Goal: Transaction & Acquisition: Purchase product/service

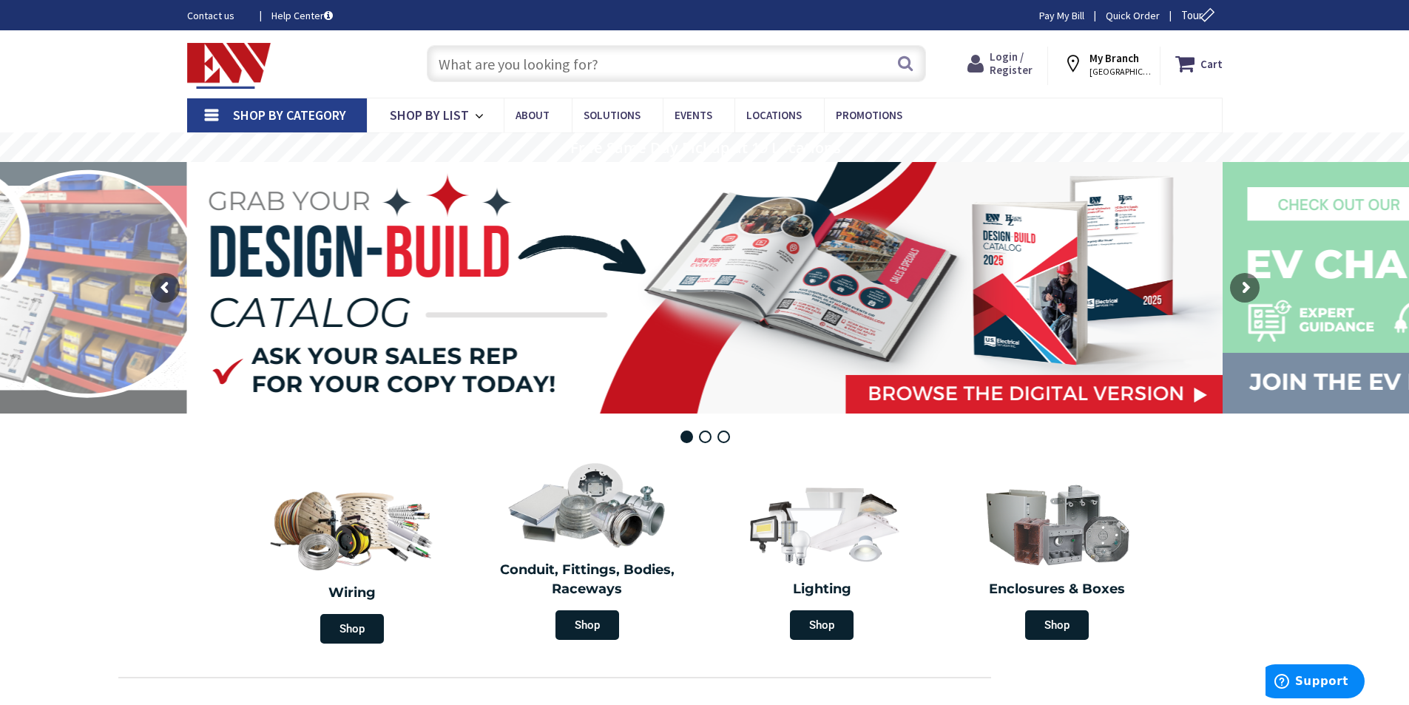
click at [1032, 73] on span "Login / Register" at bounding box center [1010, 63] width 43 height 27
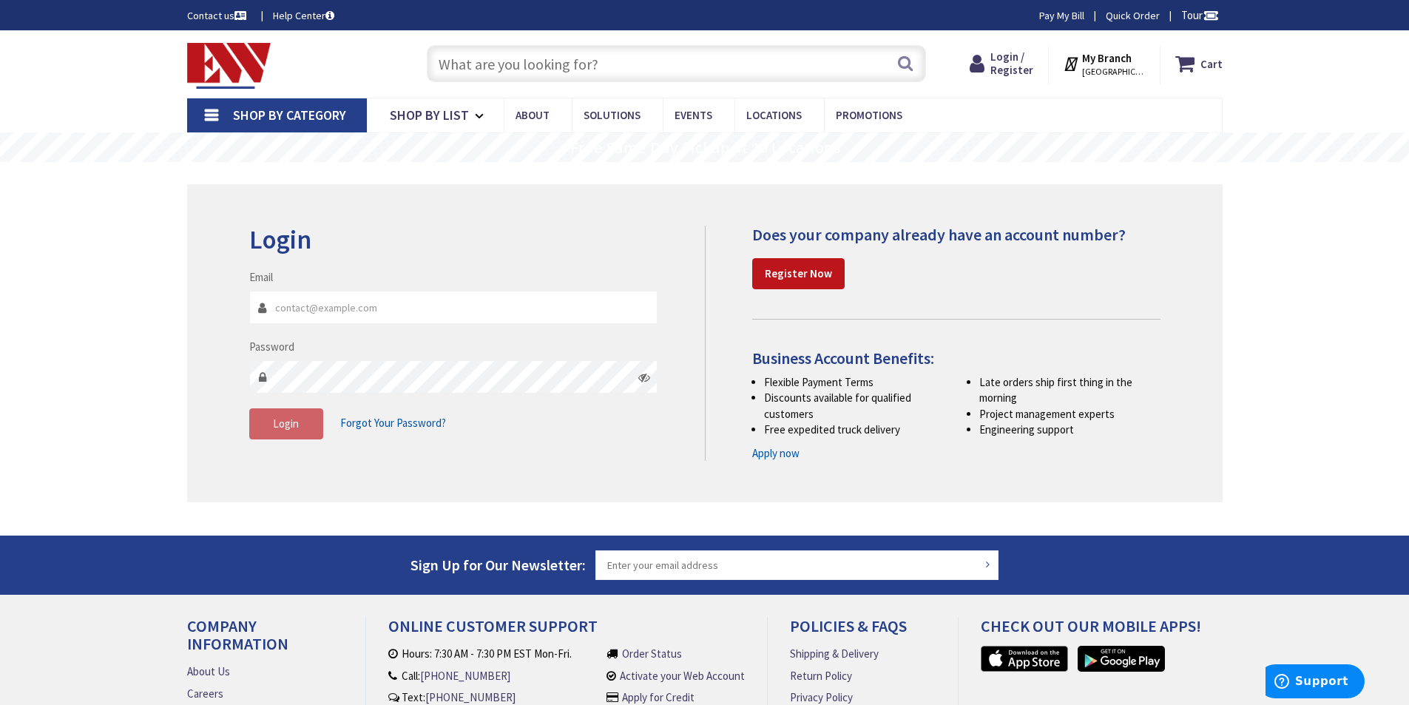
click at [336, 311] on input "Email" at bounding box center [453, 307] width 409 height 33
type input "victor@laetech.com"
click at [297, 423] on span "Login" at bounding box center [286, 423] width 26 height 14
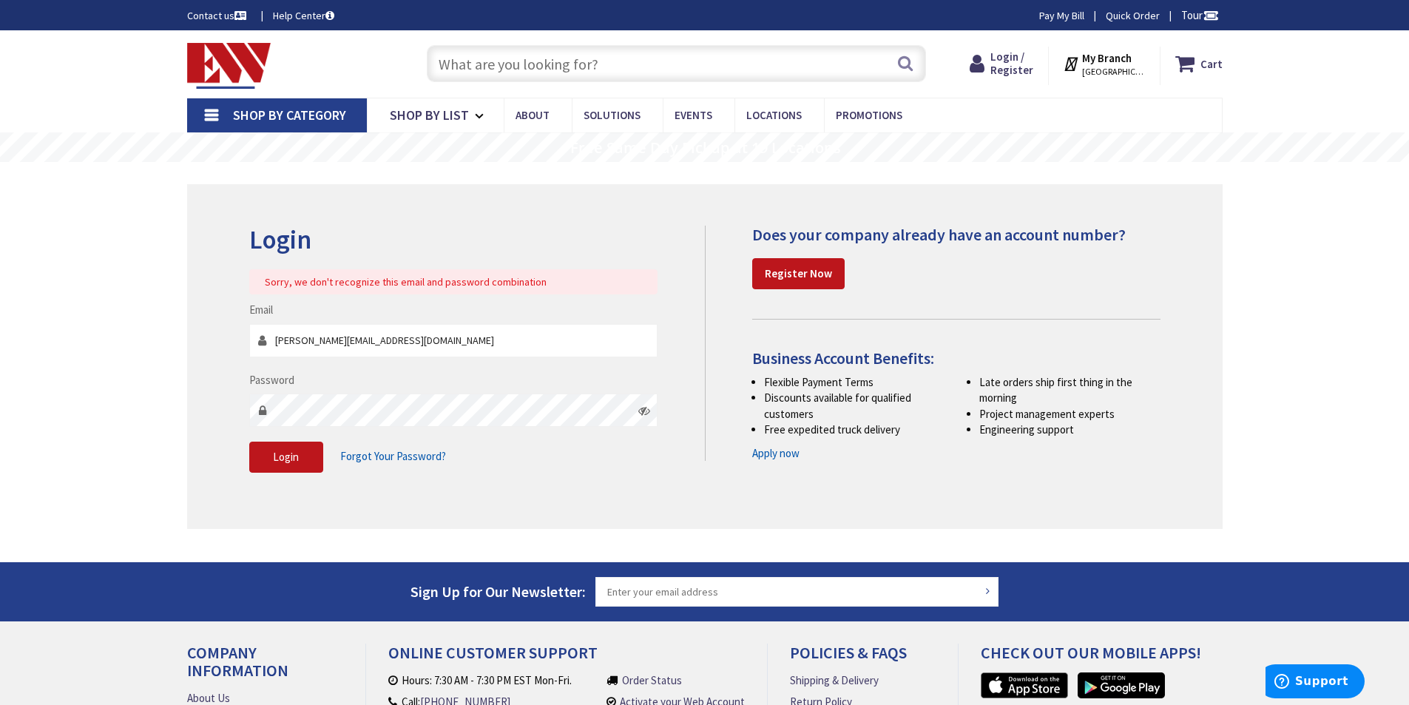
click at [646, 414] on icon at bounding box center [644, 411] width 12 height 12
click at [43, 397] on div "Skip to Content Toggle Nav Search Cart My Cart Close" at bounding box center [704, 466] width 1409 height 872
click at [282, 447] on button "Login" at bounding box center [286, 457] width 74 height 31
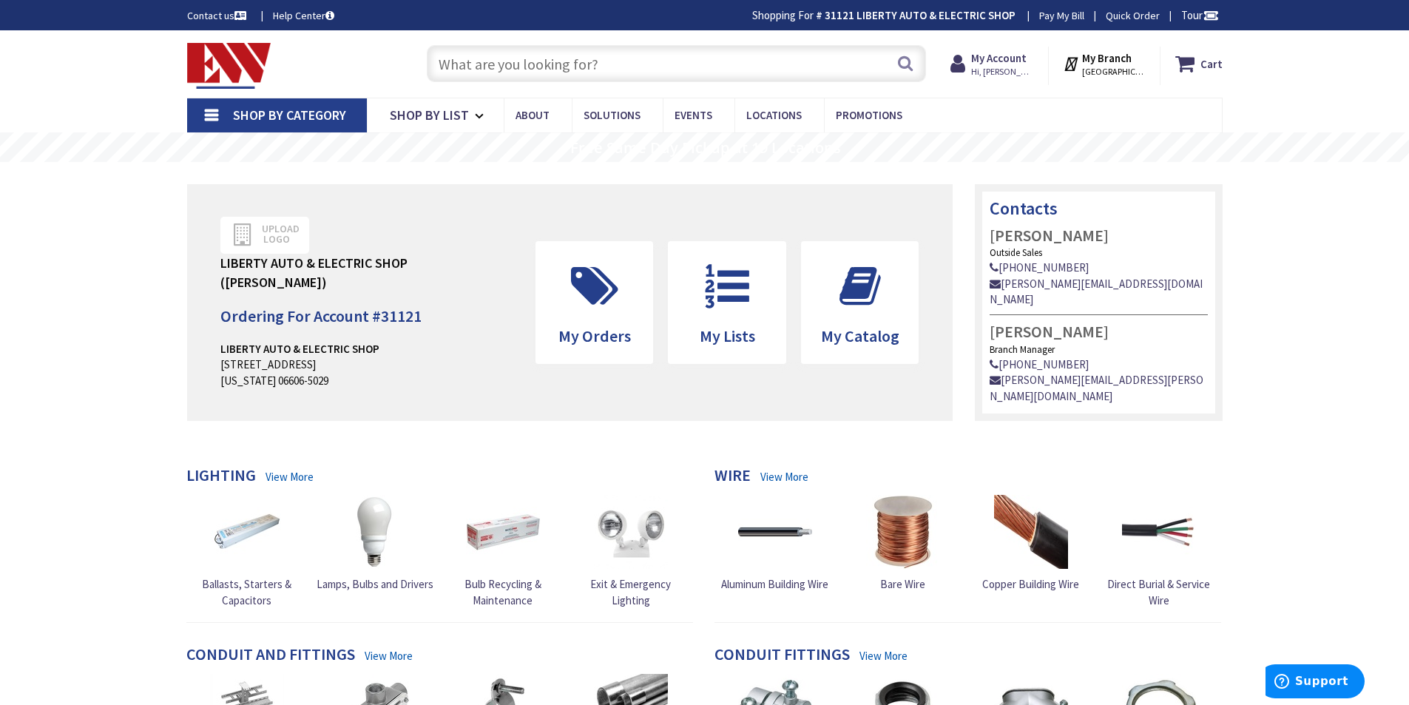
click at [612, 66] on input "text" at bounding box center [676, 63] width 499 height 37
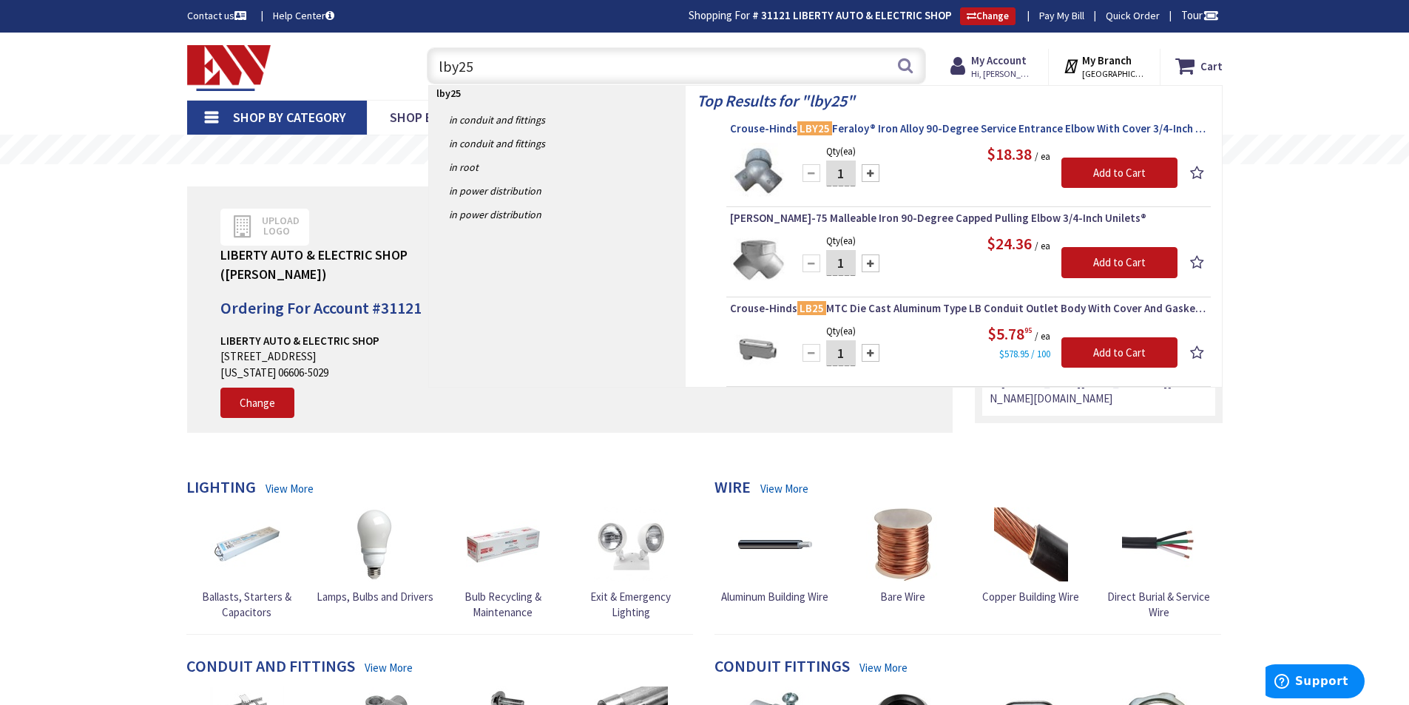
type input "lby25"
click at [896, 132] on span "Crouse-Hinds LBY25 Feraloy® Iron Alloy 90-Degree Service Entrance Elbow With Co…" at bounding box center [968, 128] width 477 height 15
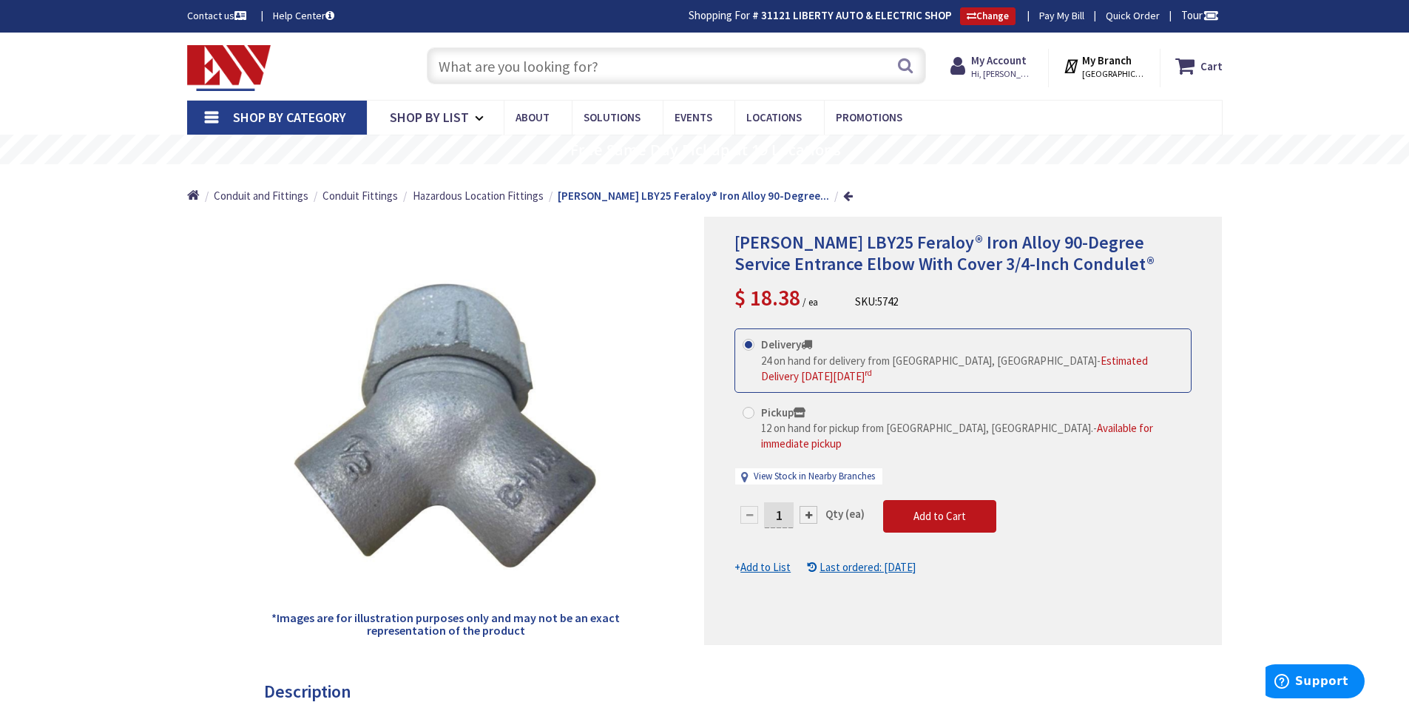
click at [708, 481] on div "Crouse-Hinds LBY25 Feraloy® Iron Alloy 90-Degree Service Entrance Elbow With Co…" at bounding box center [963, 431] width 518 height 428
type input "30"
click at [944, 500] on form "This product is Discontinued Delivery 24 on hand for delivery from Middletown, …" at bounding box center [962, 451] width 457 height 247
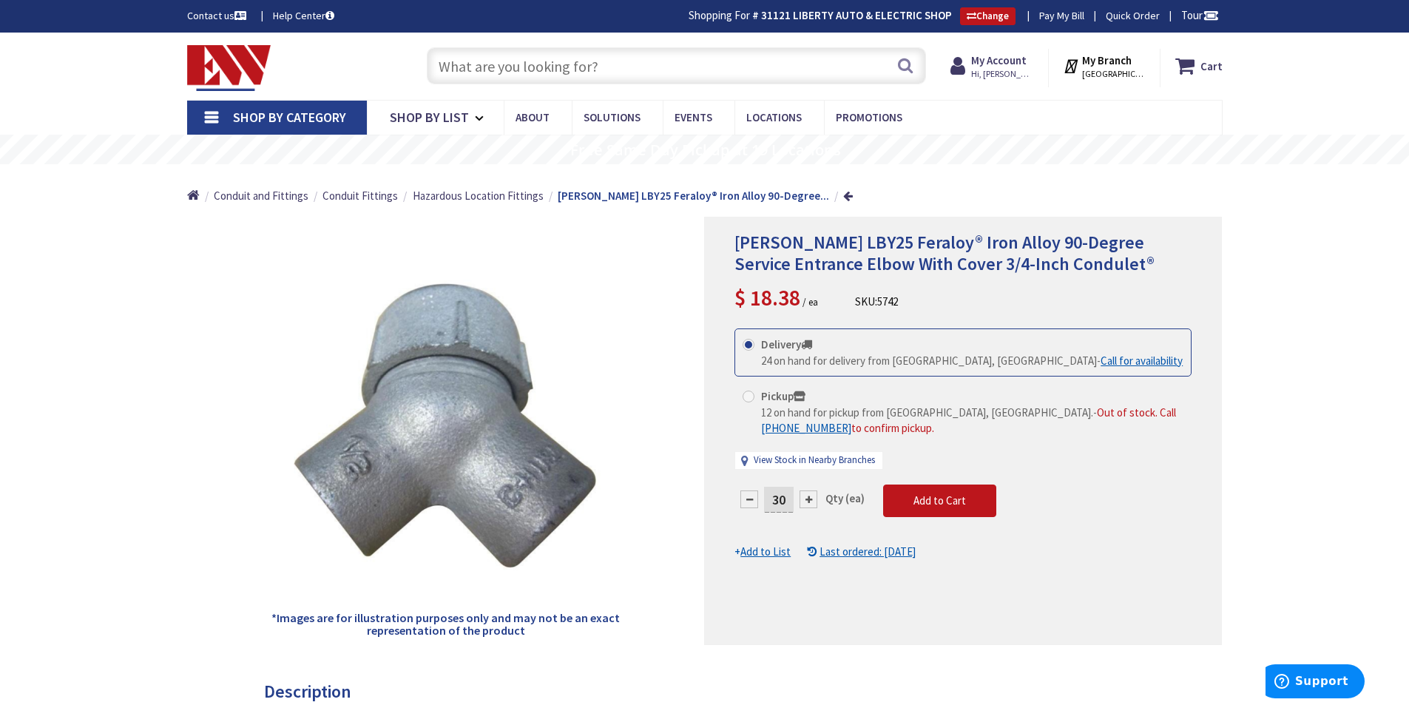
click at [1097, 486] on div "30 Qty (ea) Add to Cart" at bounding box center [962, 506] width 457 height 44
click at [962, 510] on button "Add to Cart" at bounding box center [939, 500] width 113 height 33
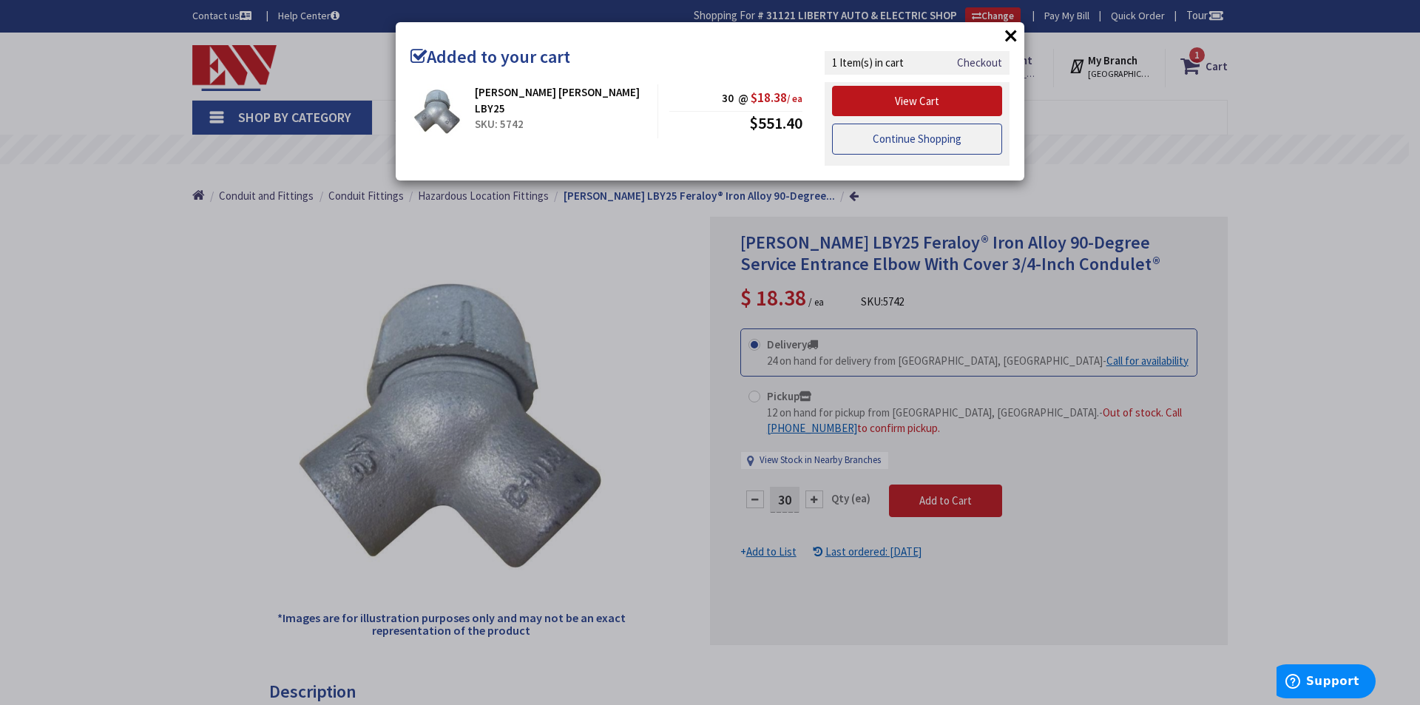
click at [923, 142] on link "Continue Shopping" at bounding box center [917, 139] width 170 height 31
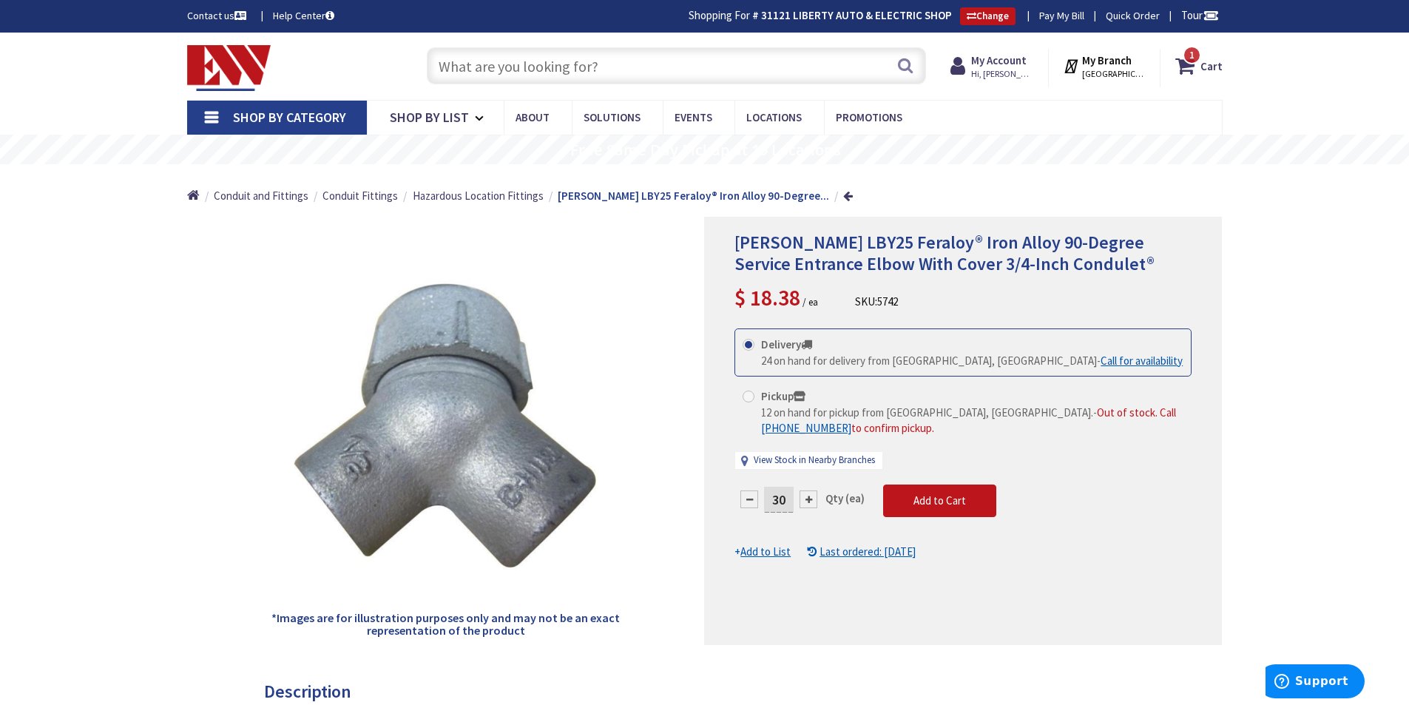
click at [547, 69] on input "text" at bounding box center [676, 65] width 499 height 37
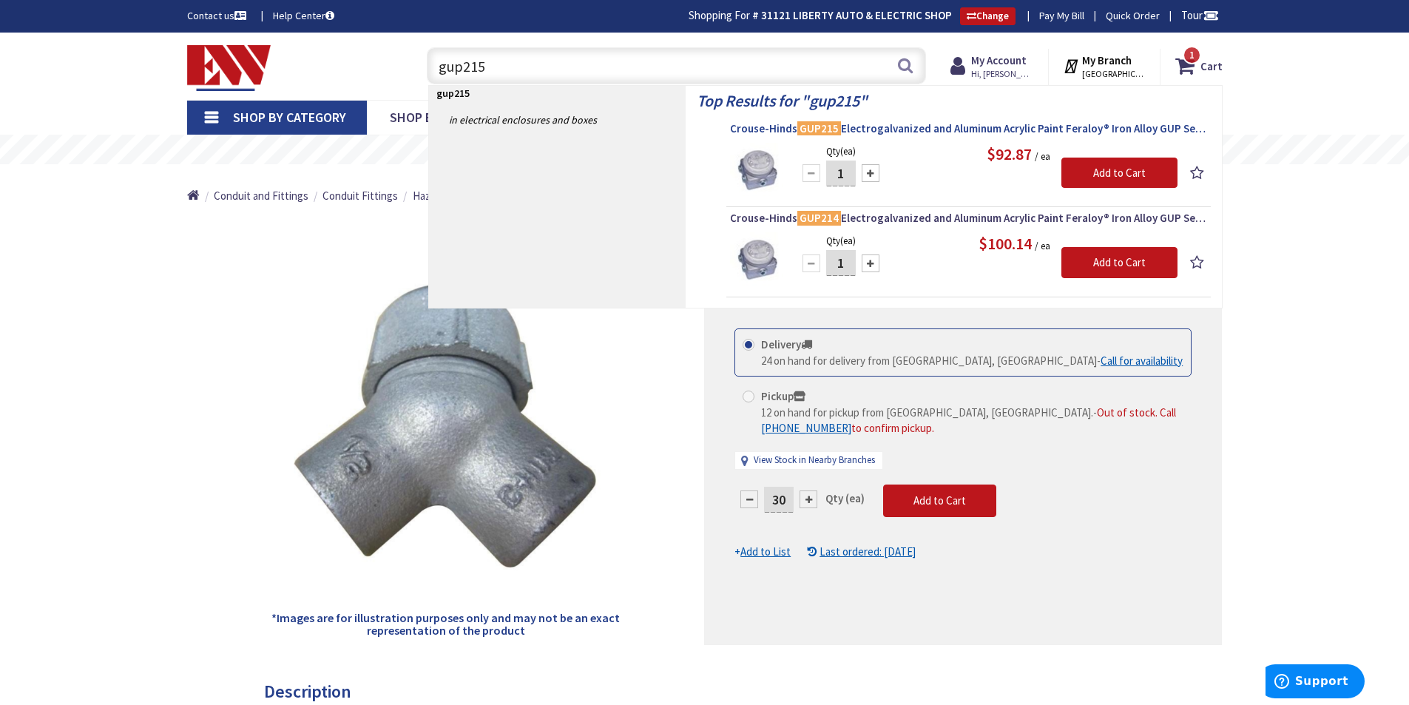
type input "gup215"
click at [914, 131] on span "Crouse-Hinds GUP215 Electrogalvanized and Aluminum Acrylic Paint Feraloy® Iron …" at bounding box center [968, 128] width 477 height 15
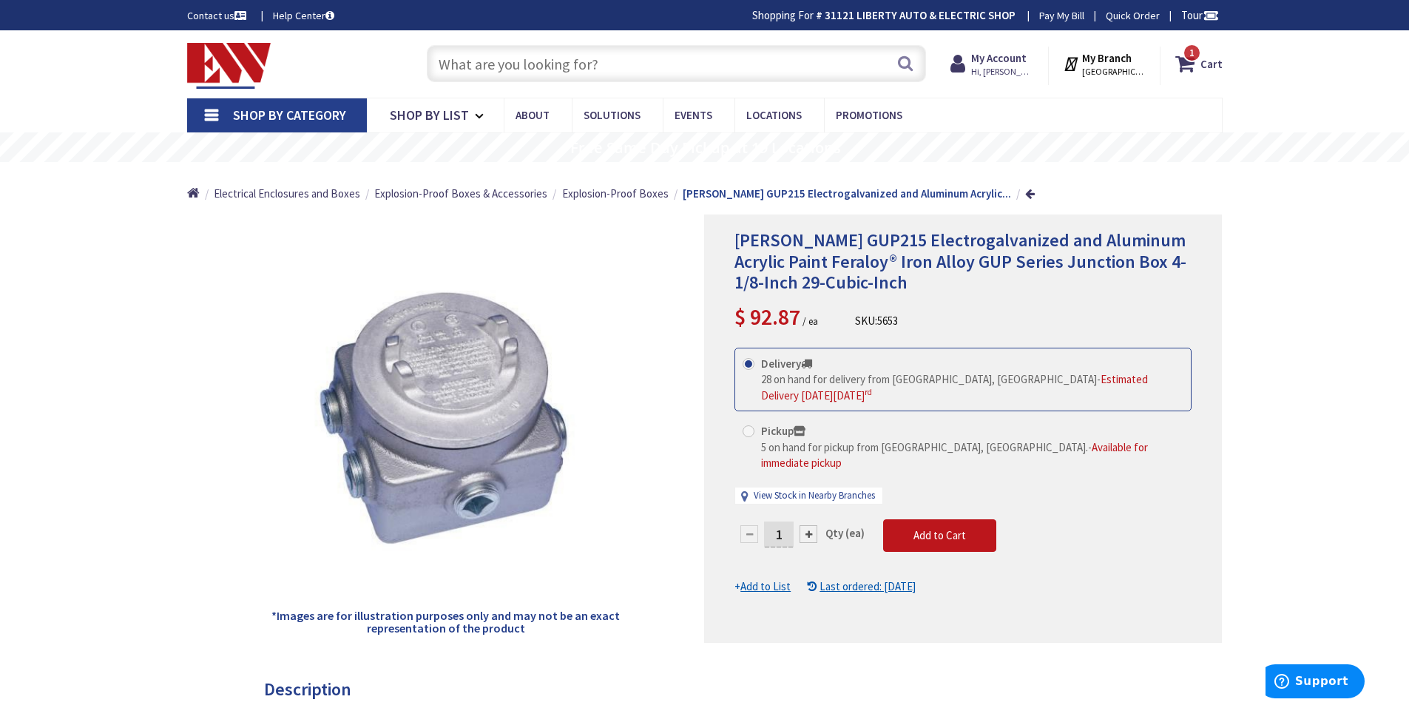
click at [719, 530] on div "[PERSON_NAME] GUP215 Electrogalvanized and Aluminum Acrylic Paint Feraloy® Iron…" at bounding box center [963, 428] width 518 height 428
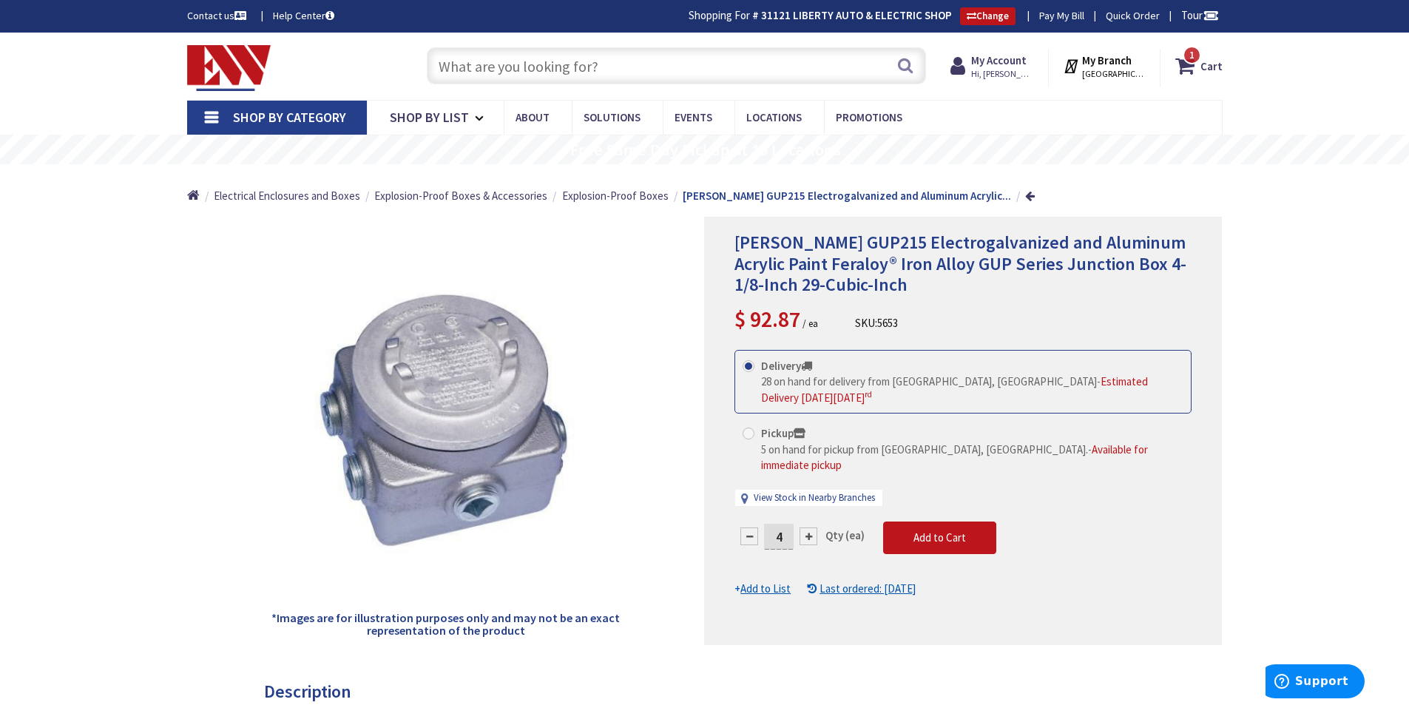
type input "4"
click at [693, 532] on div "*Images are for illustration purposes only and may not be an exact representati…" at bounding box center [446, 431] width 518 height 428
click at [934, 530] on span "Add to Cart" at bounding box center [939, 537] width 53 height 14
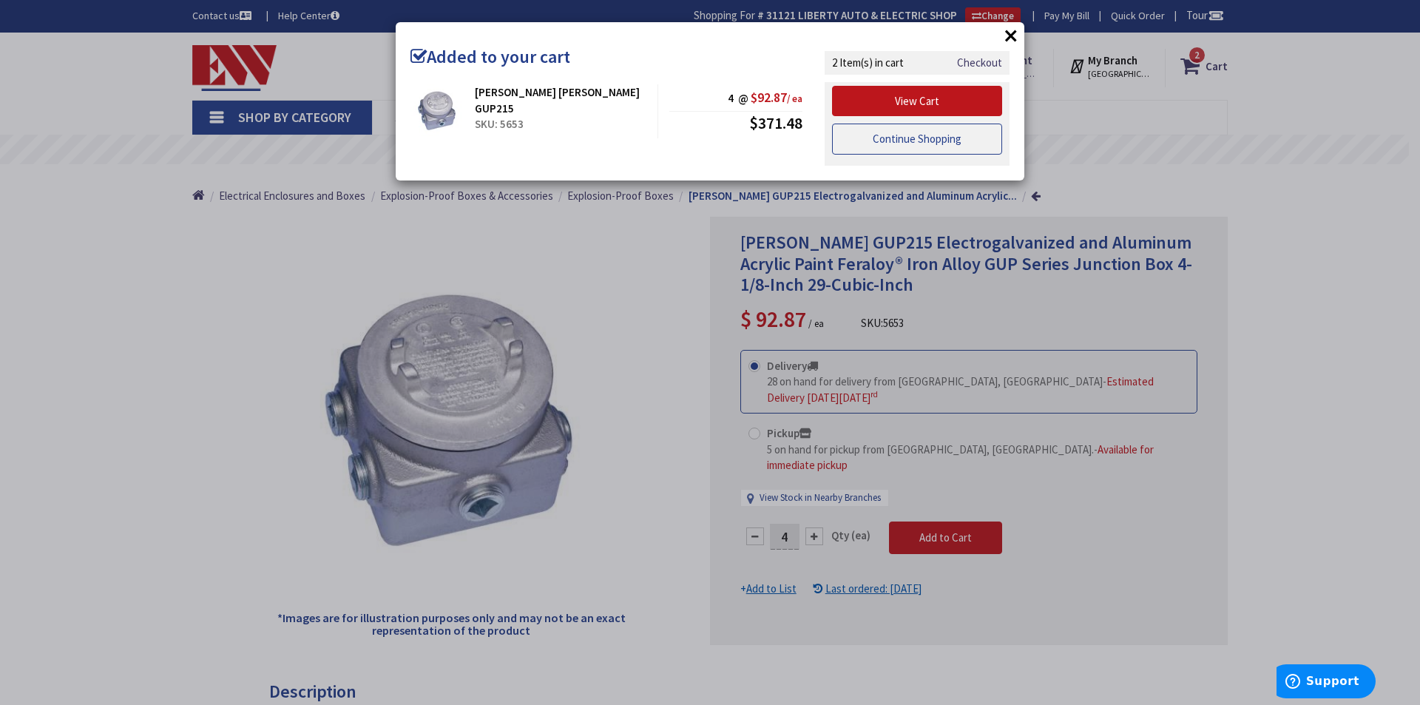
click at [892, 146] on link "Continue Shopping" at bounding box center [917, 139] width 170 height 31
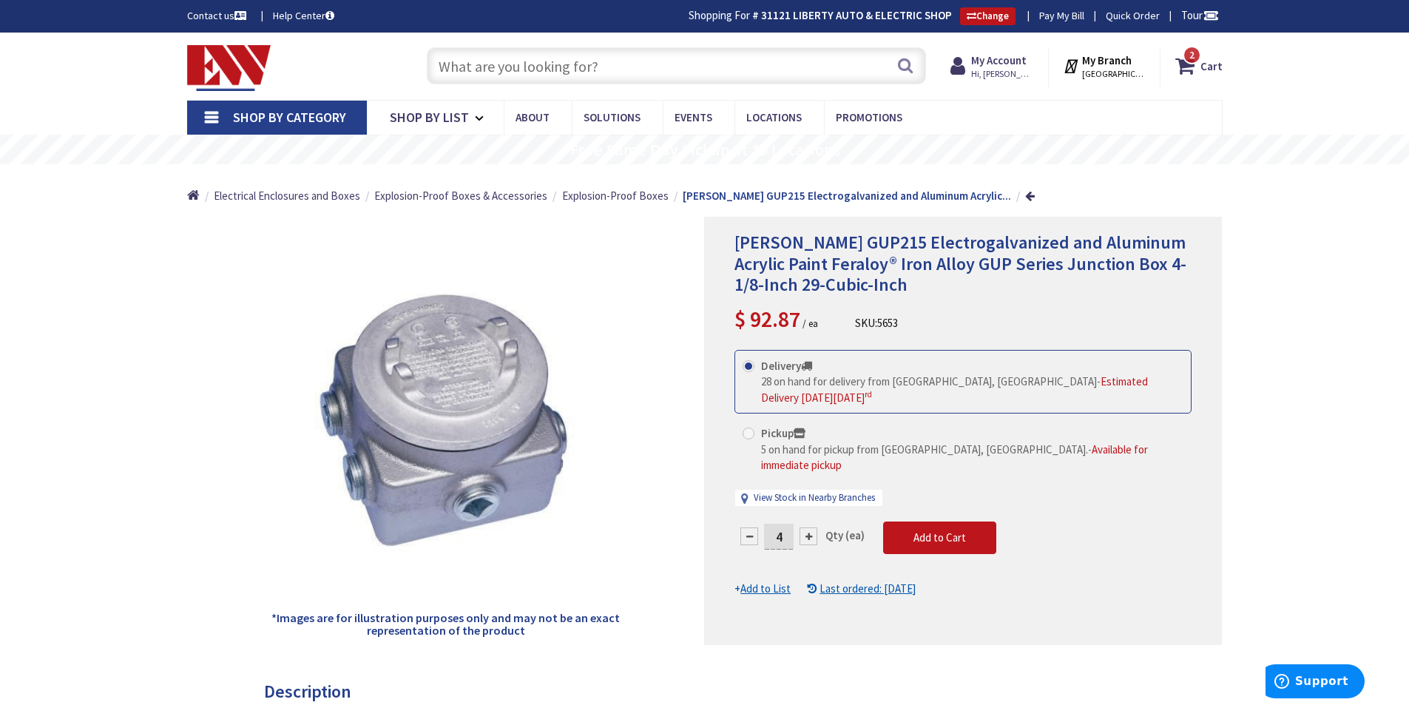
click at [493, 50] on input "text" at bounding box center [676, 65] width 499 height 37
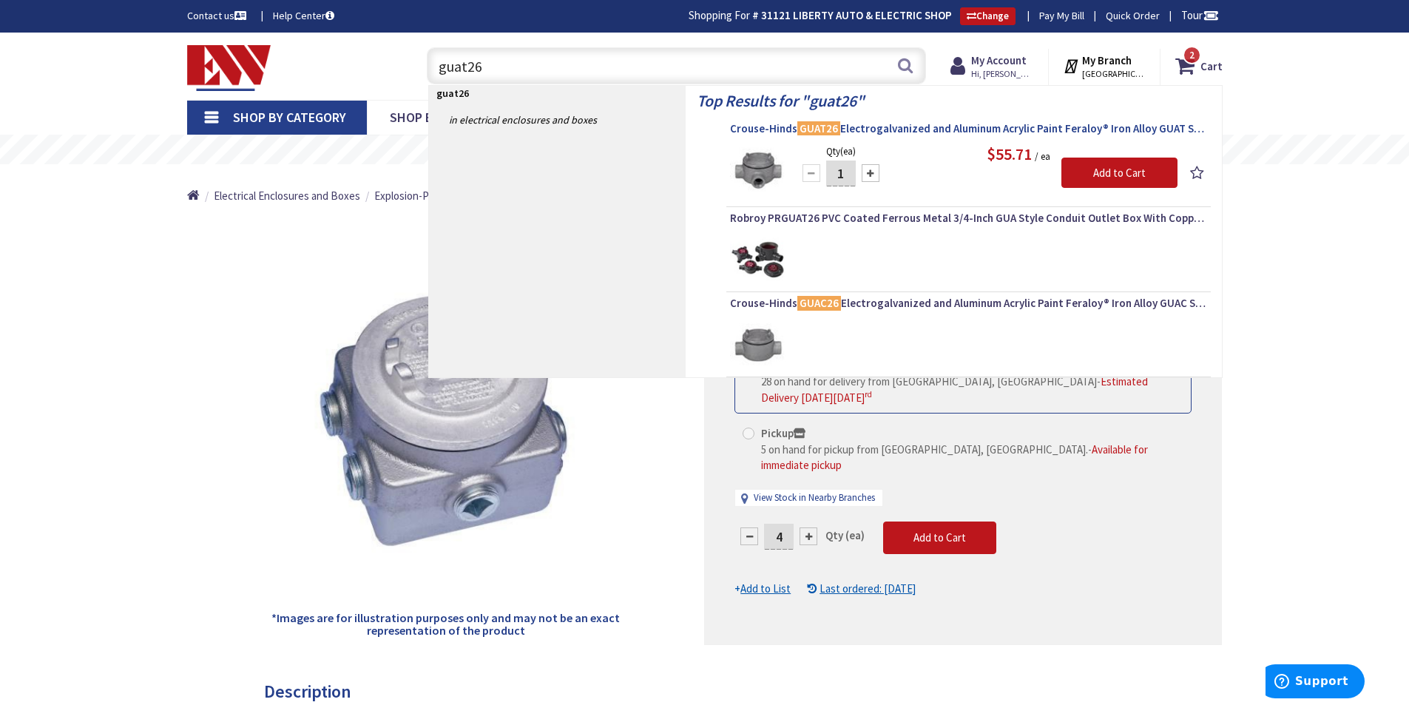
type input "guat26"
click at [943, 130] on span "Crouse-Hinds GUAT26 Electrogalvanized and Aluminum Acrylic Paint Feraloy® Iron …" at bounding box center [968, 128] width 477 height 15
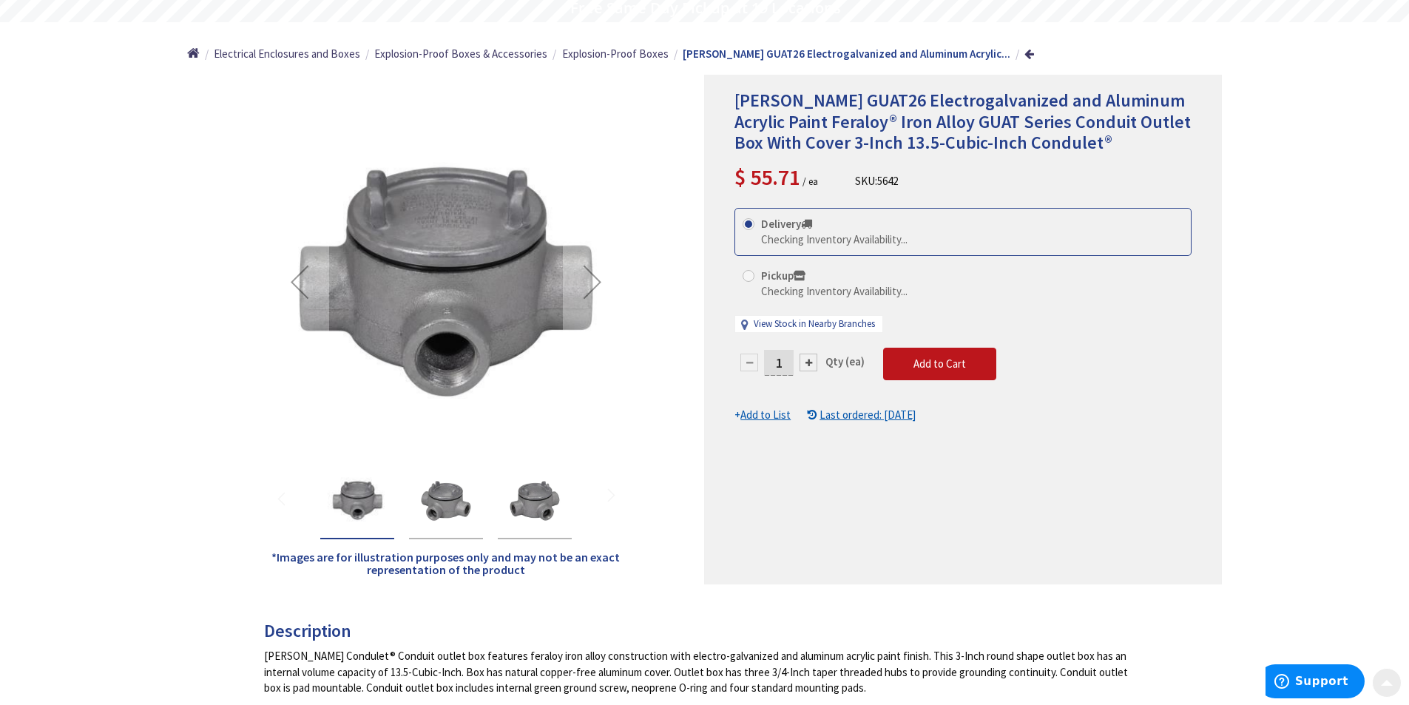
scroll to position [148, 0]
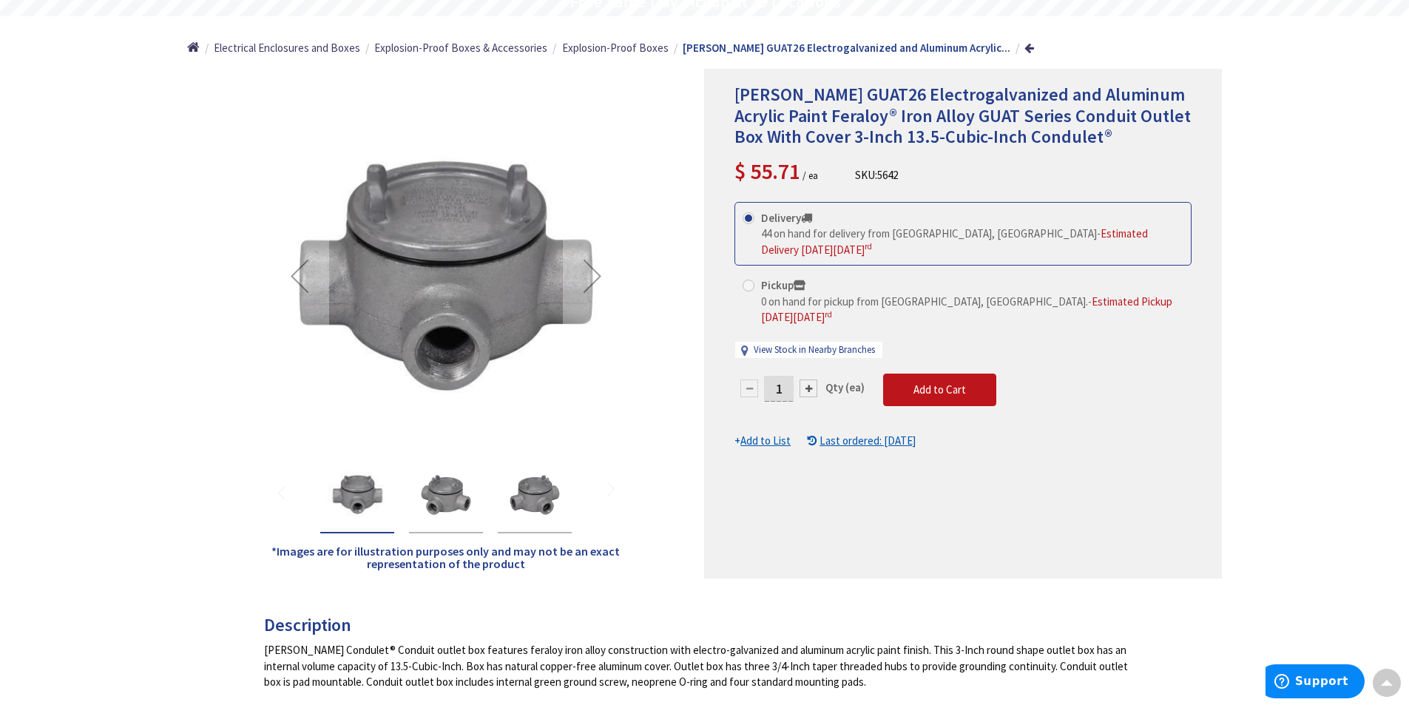
drag, startPoint x: 784, startPoint y: 365, endPoint x: 730, endPoint y: 366, distance: 54.0
click at [748, 373] on div "1" at bounding box center [778, 388] width 89 height 30
type input "5"
click at [940, 530] on div "Crouse-Hinds GUAT26 Electrogalvanized and Aluminum Acrylic Paint Feraloy® Iron …" at bounding box center [963, 324] width 518 height 510
click at [952, 382] on span "Add to Cart" at bounding box center [939, 389] width 53 height 14
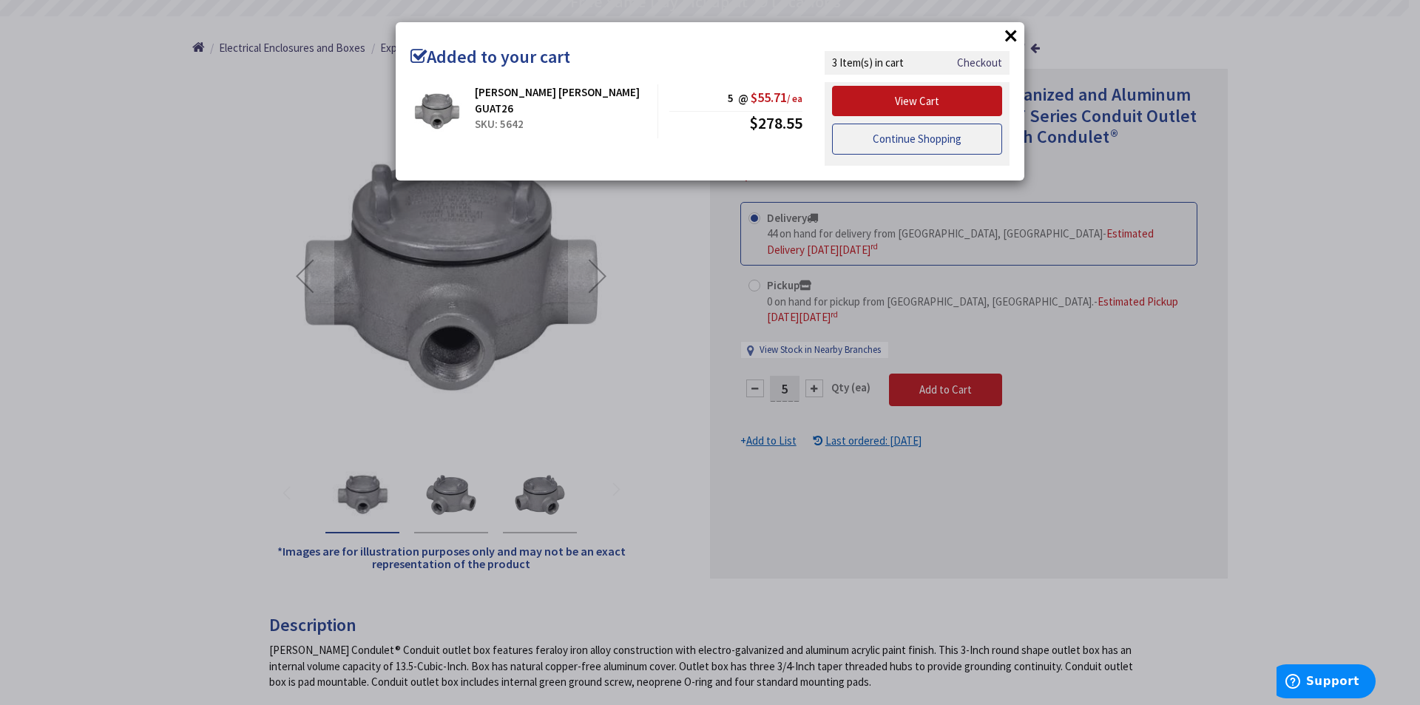
click at [884, 140] on link "Continue Shopping" at bounding box center [917, 139] width 170 height 31
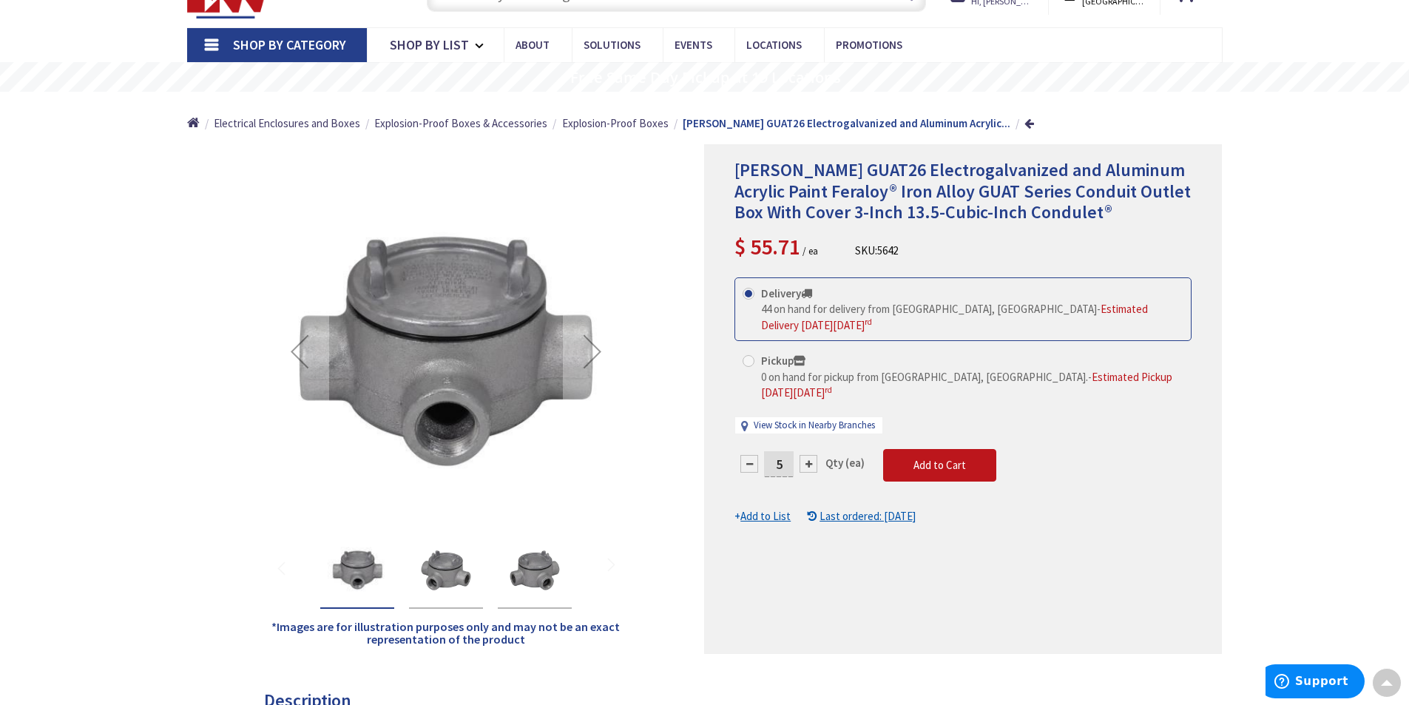
scroll to position [0, 0]
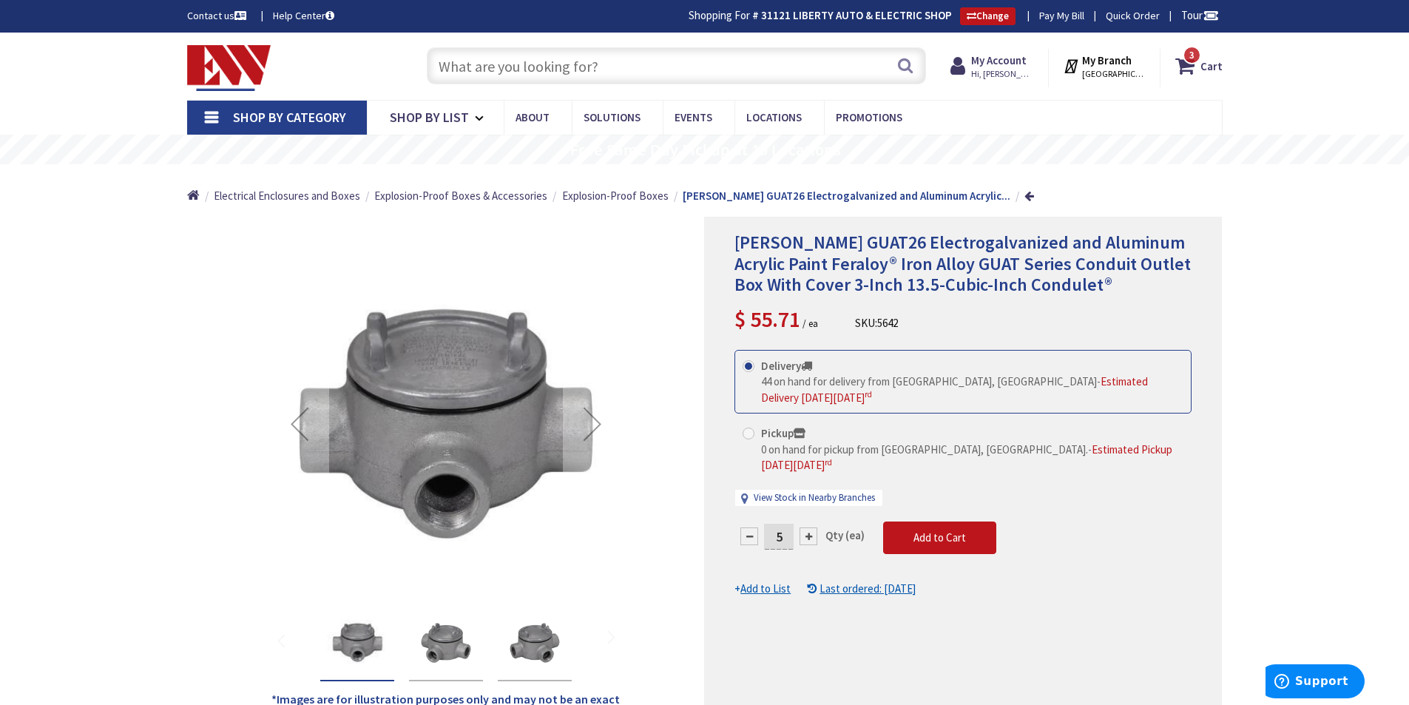
click at [608, 80] on input "text" at bounding box center [676, 65] width 499 height 37
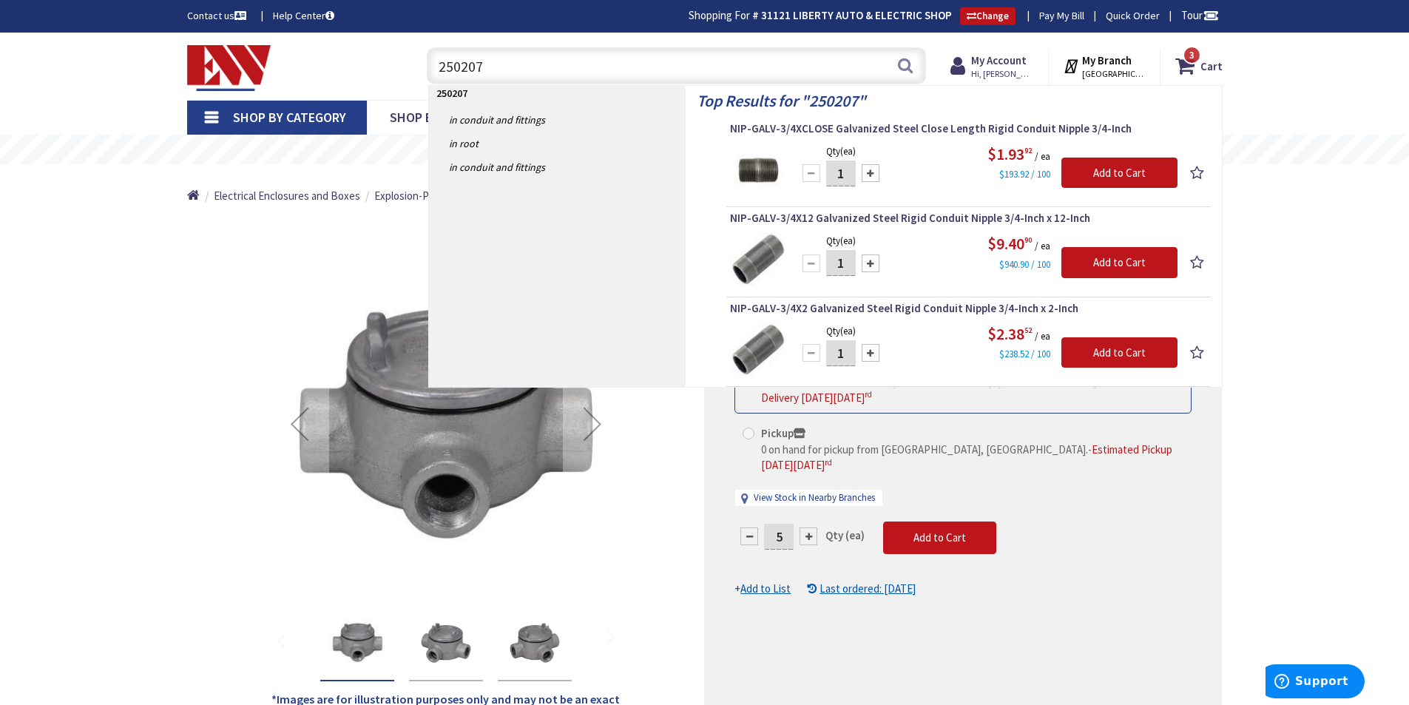
drag, startPoint x: 570, startPoint y: 73, endPoint x: 261, endPoint y: 48, distance: 310.1
click at [265, 48] on div "Toggle Nav 250207 250207 Search 3 3 3 items Cart My Cart 3" at bounding box center [705, 66] width 1058 height 50
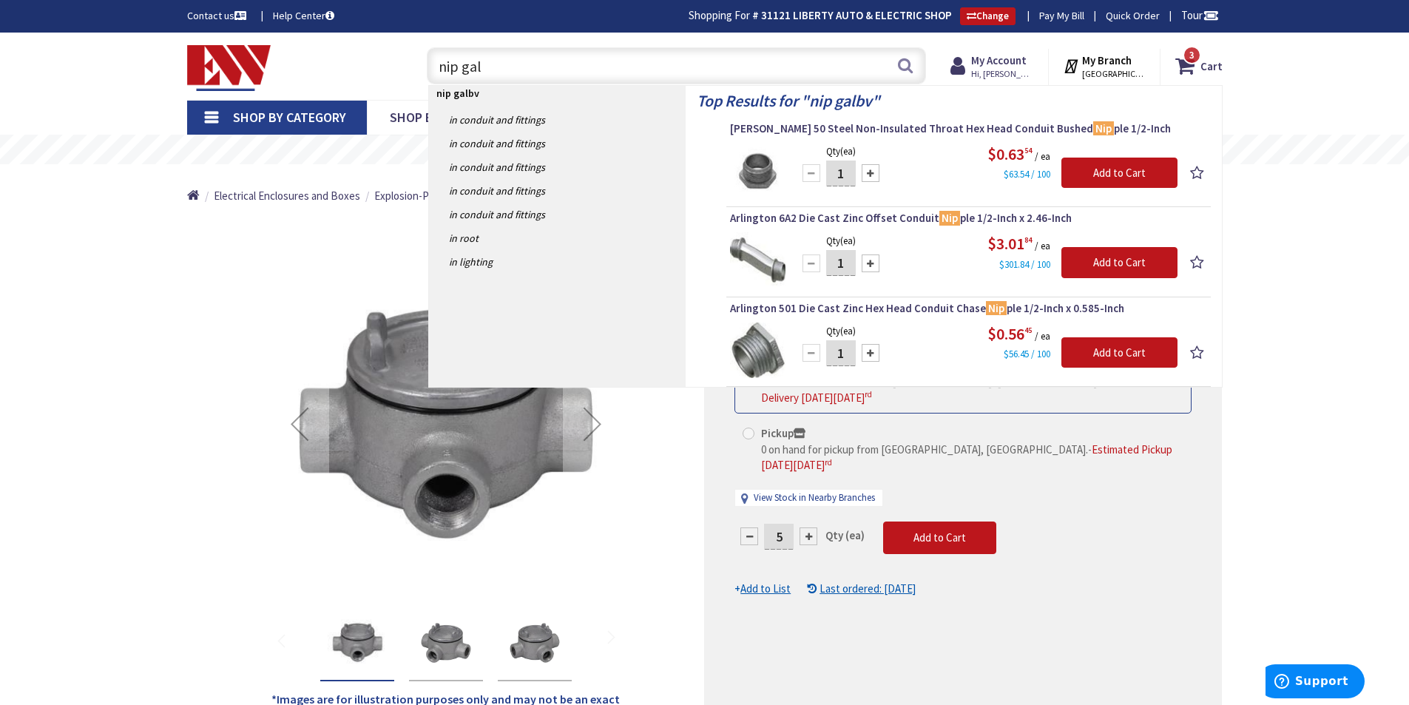
type input "nip galv"
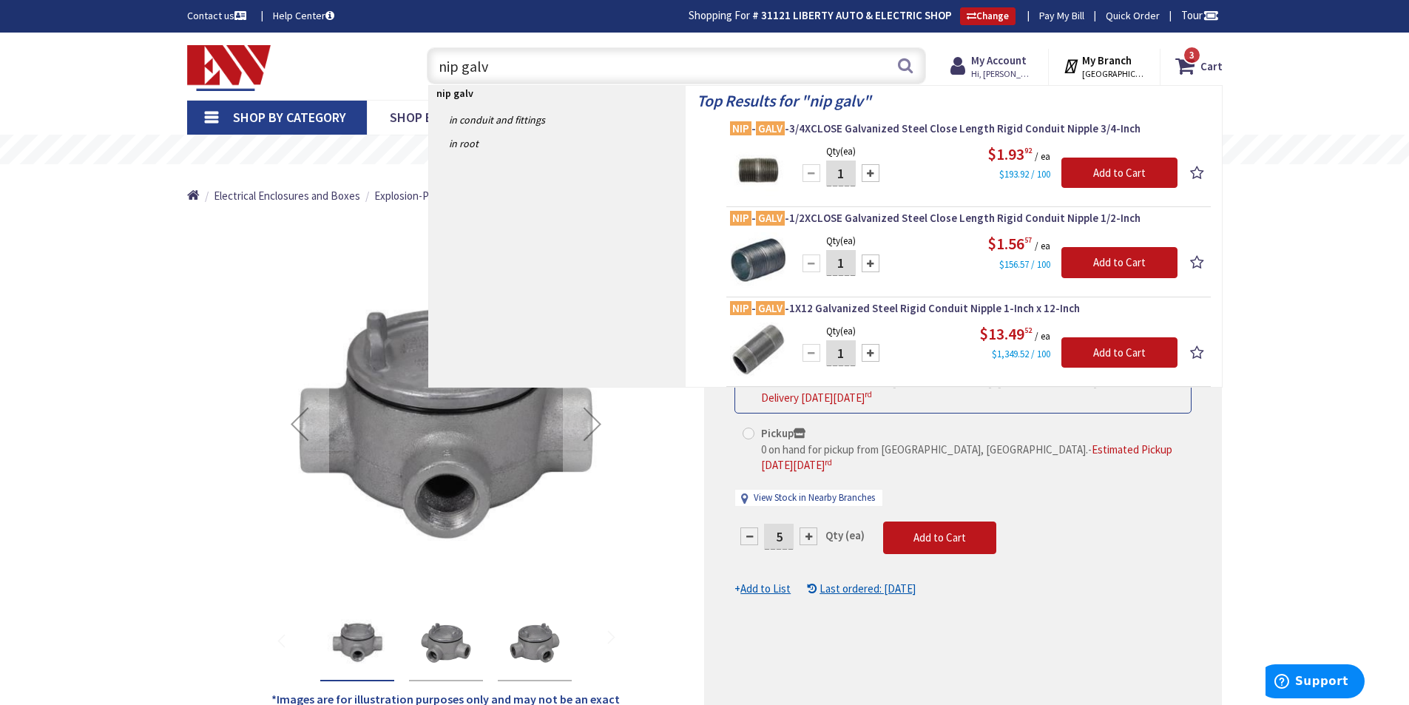
drag, startPoint x: 465, startPoint y: 78, endPoint x: 165, endPoint y: 95, distance: 300.8
click at [226, 84] on div "Toggle Nav nip galv nip galv Search 3 3 3 items Cart My Cart 3" at bounding box center [705, 66] width 1058 height 50
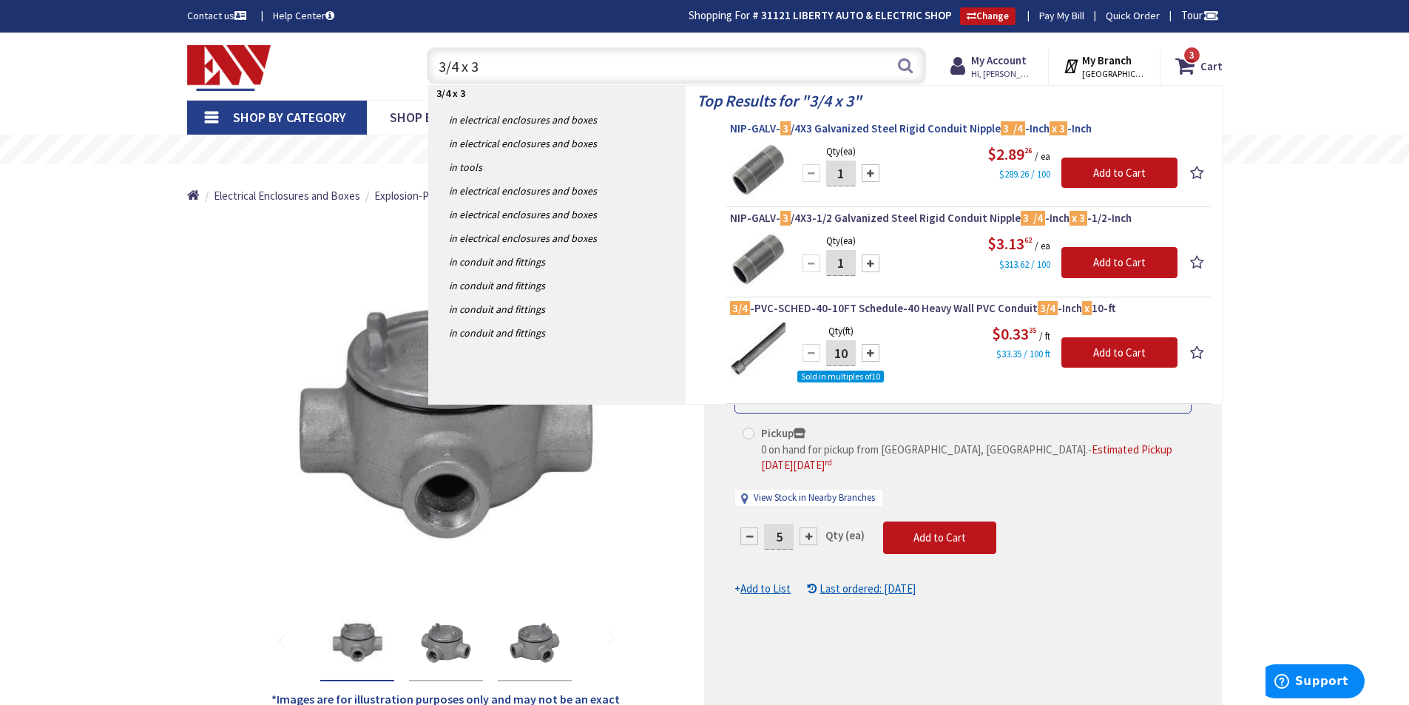
type input "3/4 x 3"
click at [907, 126] on span "NIP-GALV- 3 /4X3 Galvanized Steel Rigid Conduit Nipple 3 /4 -Inch x 3 -Inch" at bounding box center [968, 128] width 477 height 15
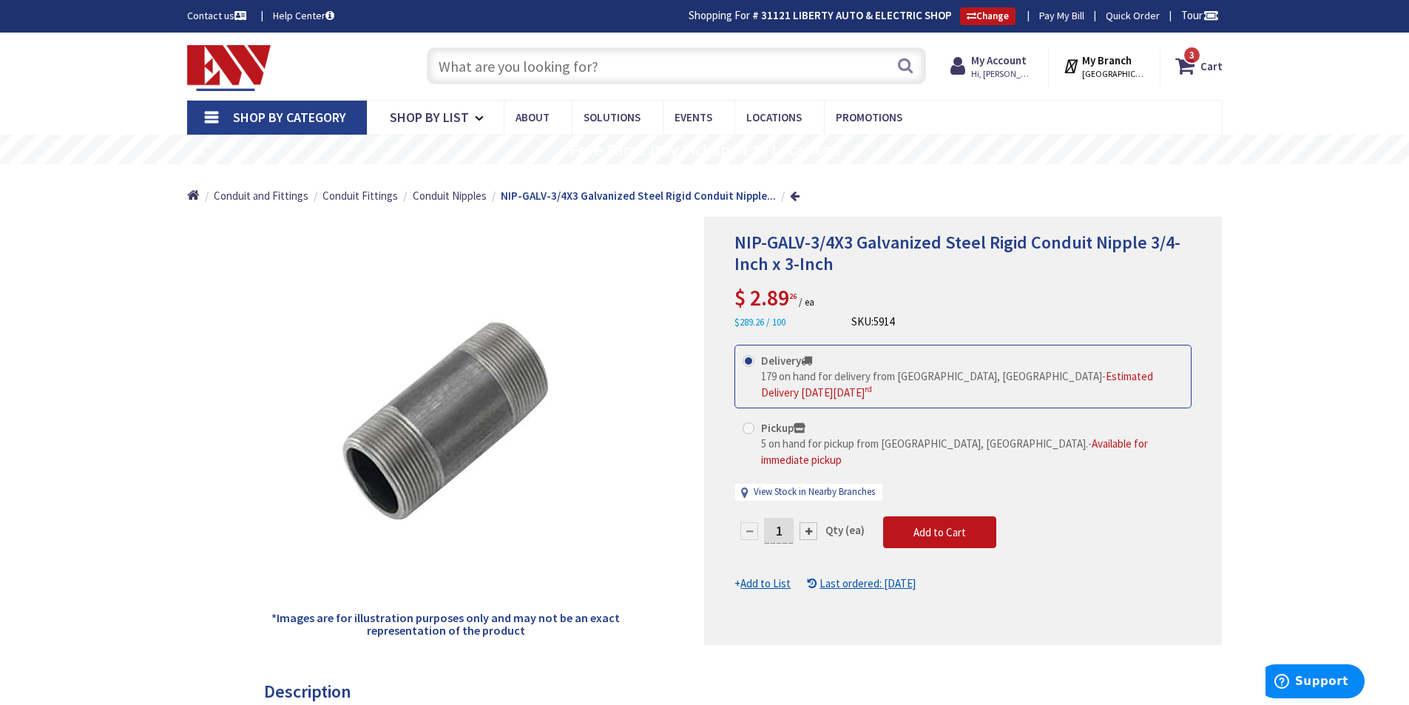
click at [690, 68] on input "text" at bounding box center [676, 65] width 499 height 37
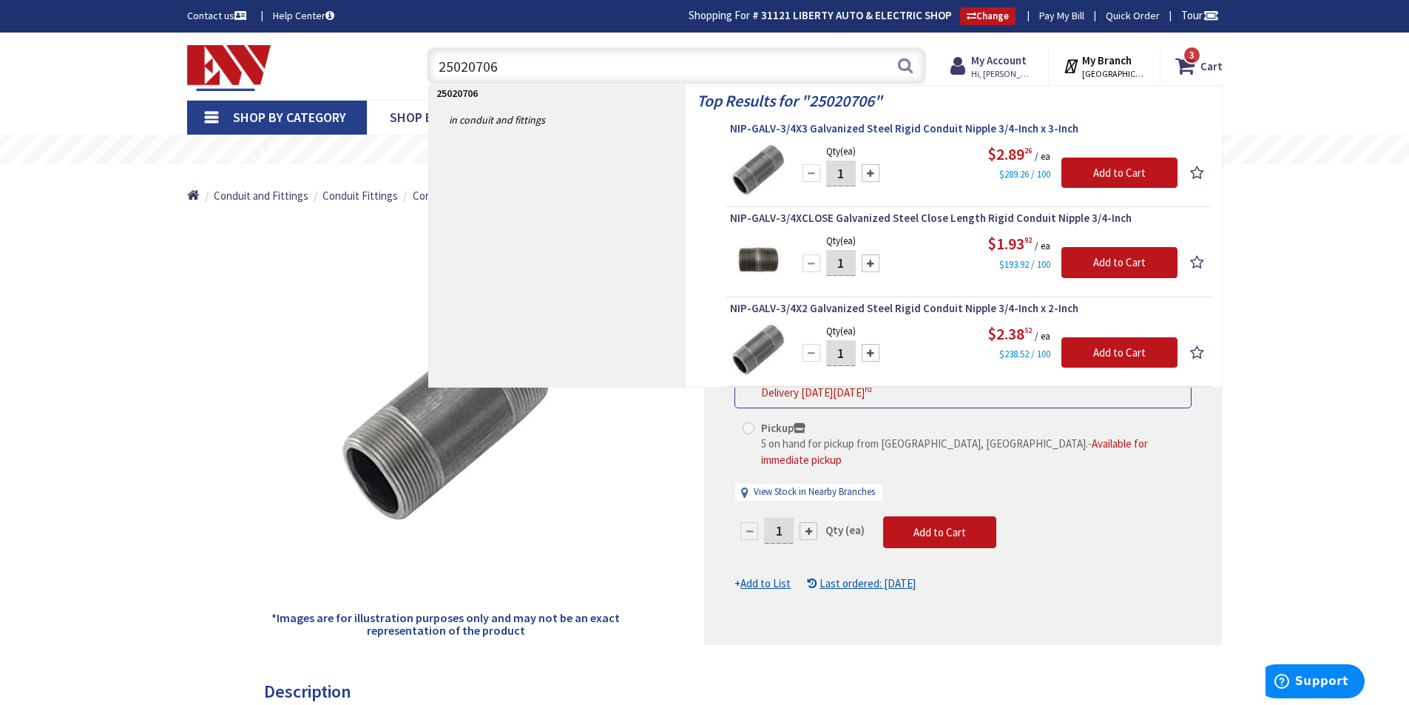
type input "25020706"
click at [901, 129] on span "NIP-GALV-3/4X3 Galvanized Steel Rigid Conduit Nipple 3/4-Inch x 3-Inch" at bounding box center [968, 128] width 477 height 15
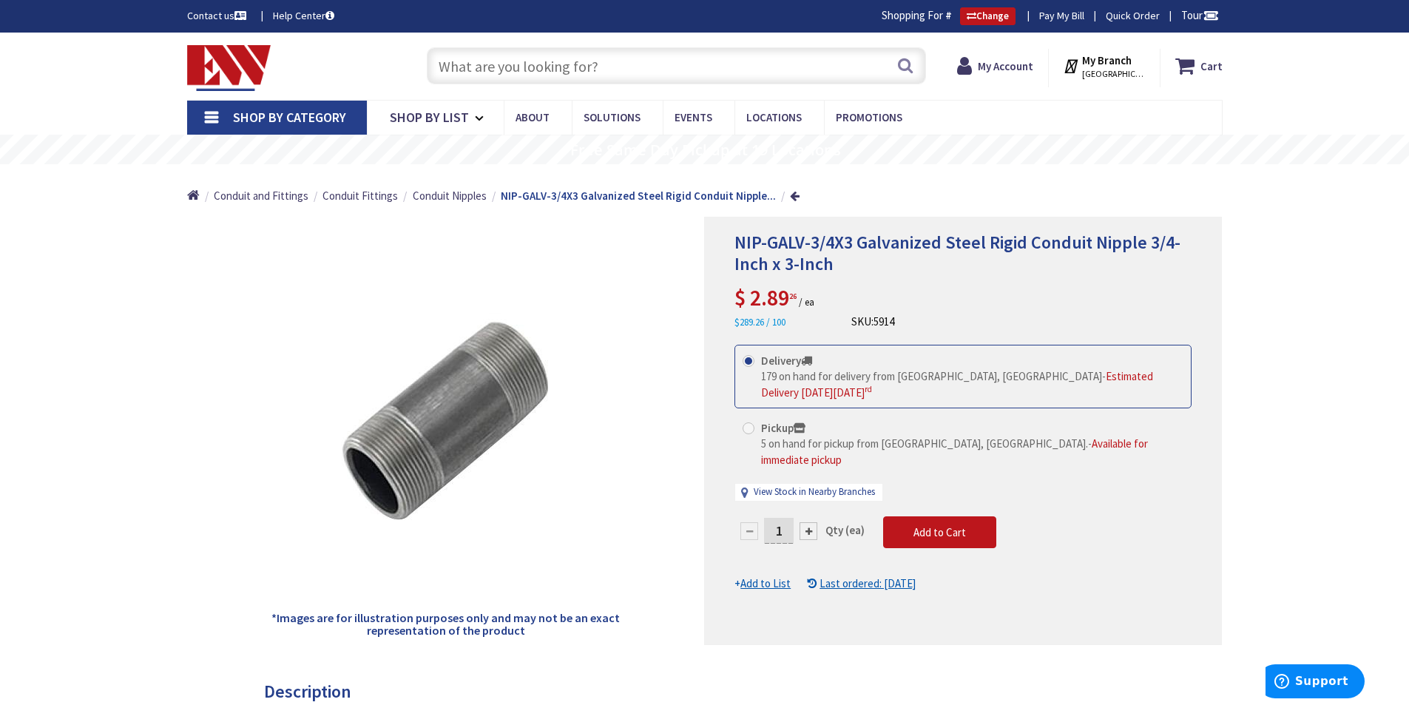
drag, startPoint x: 784, startPoint y: 513, endPoint x: 731, endPoint y: 508, distance: 52.8
click at [732, 509] on div "NIP-GALV-3/4X3 Galvanized Steel Rigid Conduit Nipple 3/4-Inch x 3-Inch $ 2.89 2…" at bounding box center [963, 431] width 518 height 428
type input "25"
click at [1053, 580] on div "NIP-GALV-3/4X3 Galvanized Steel Rigid Conduit Nipple 3/4-Inch x 3-Inch $ 2.89 2…" at bounding box center [963, 431] width 518 height 428
click at [939, 525] on span "Add to Cart" at bounding box center [939, 532] width 53 height 14
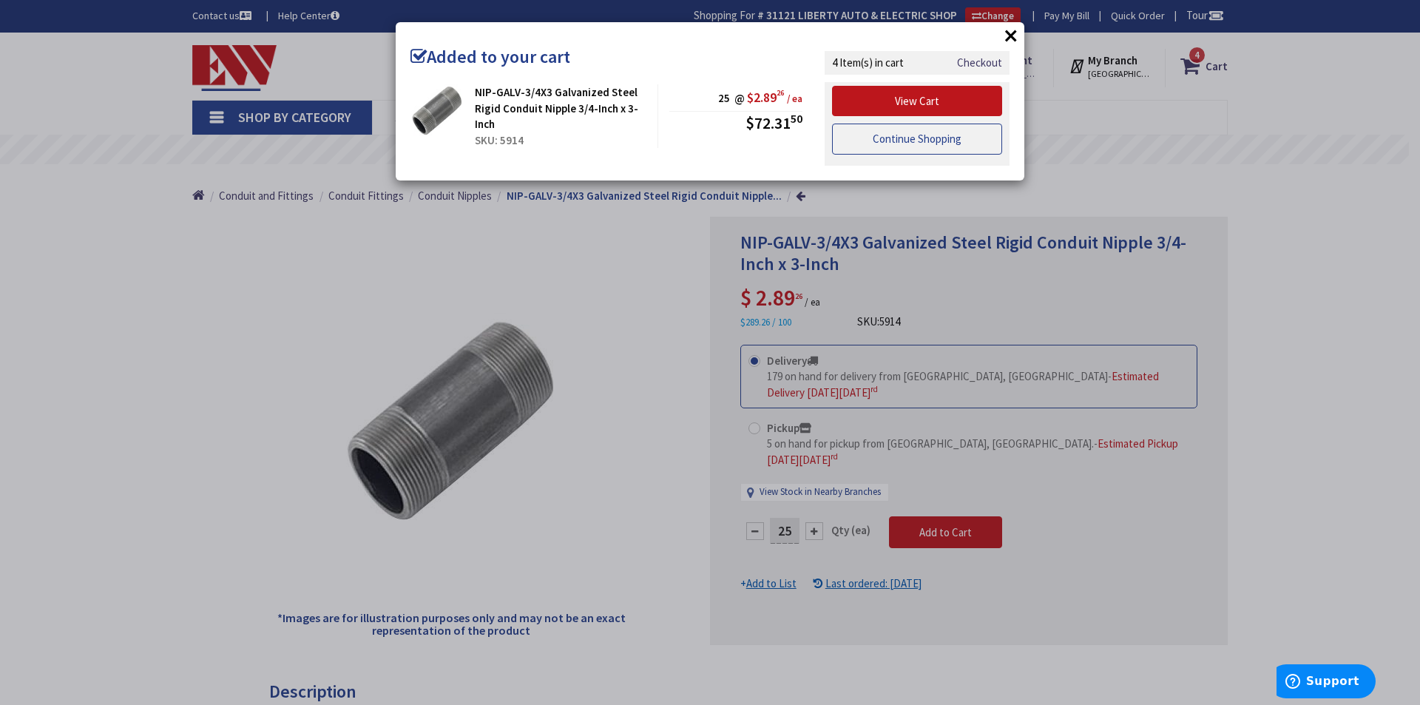
click at [882, 148] on link "Continue Shopping" at bounding box center [917, 139] width 170 height 31
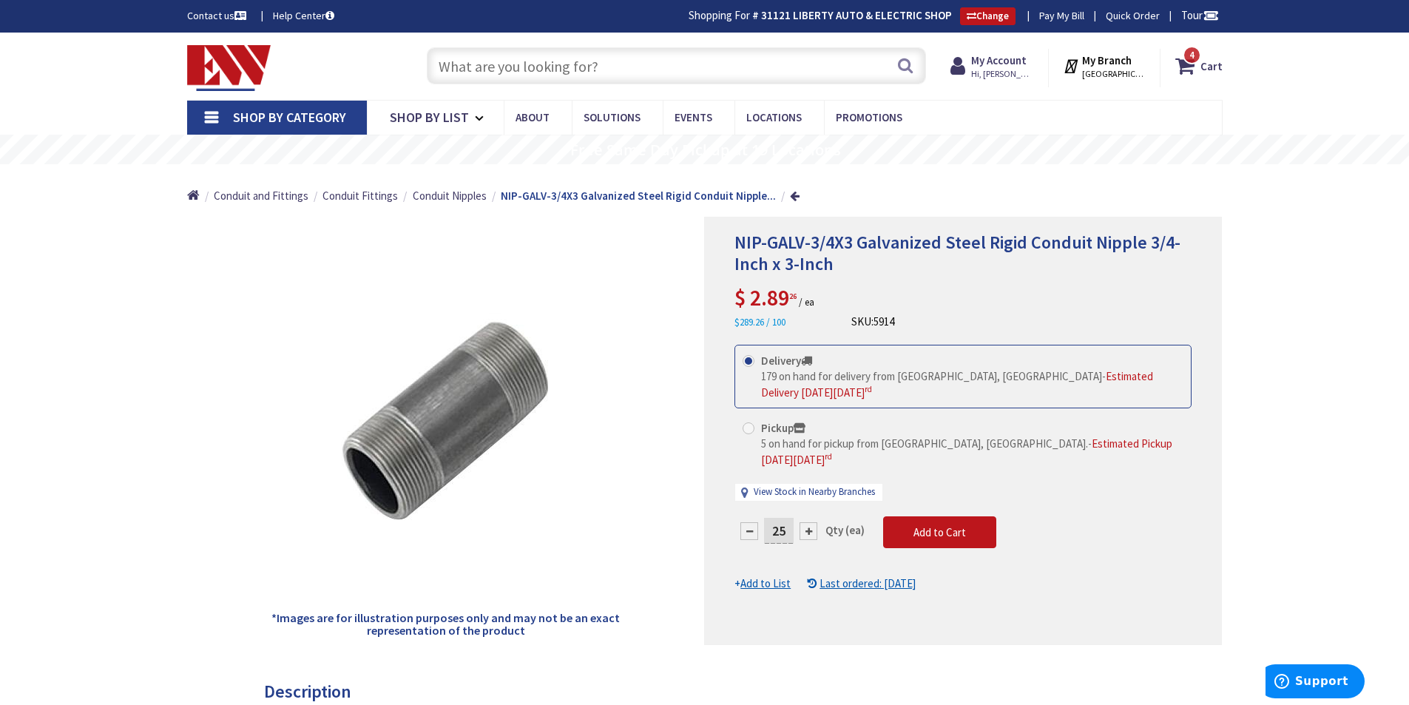
click at [596, 66] on input "text" at bounding box center [676, 65] width 499 height 37
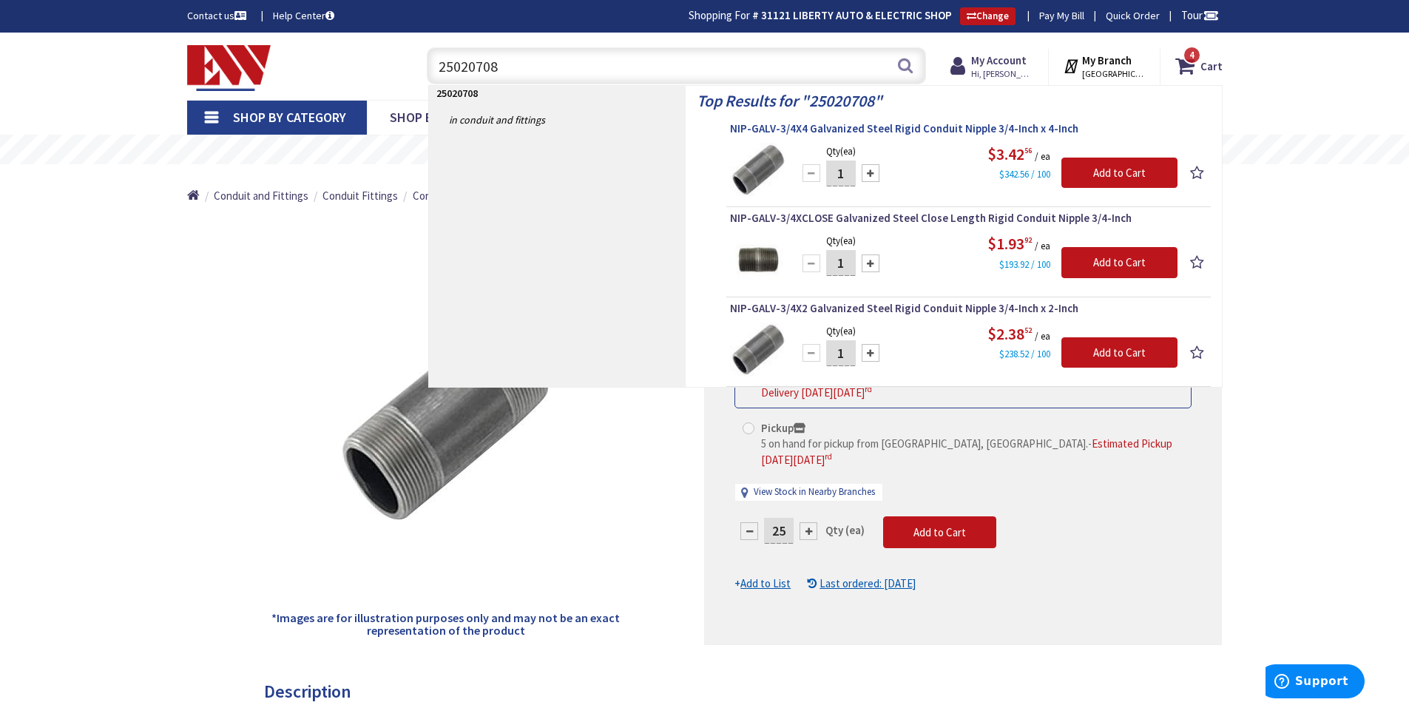
type input "25020708"
click at [901, 130] on span "NIP-GALV-3/4X4 Galvanized Steel Rigid Conduit Nipple 3/4-Inch x 4-Inch" at bounding box center [968, 128] width 477 height 15
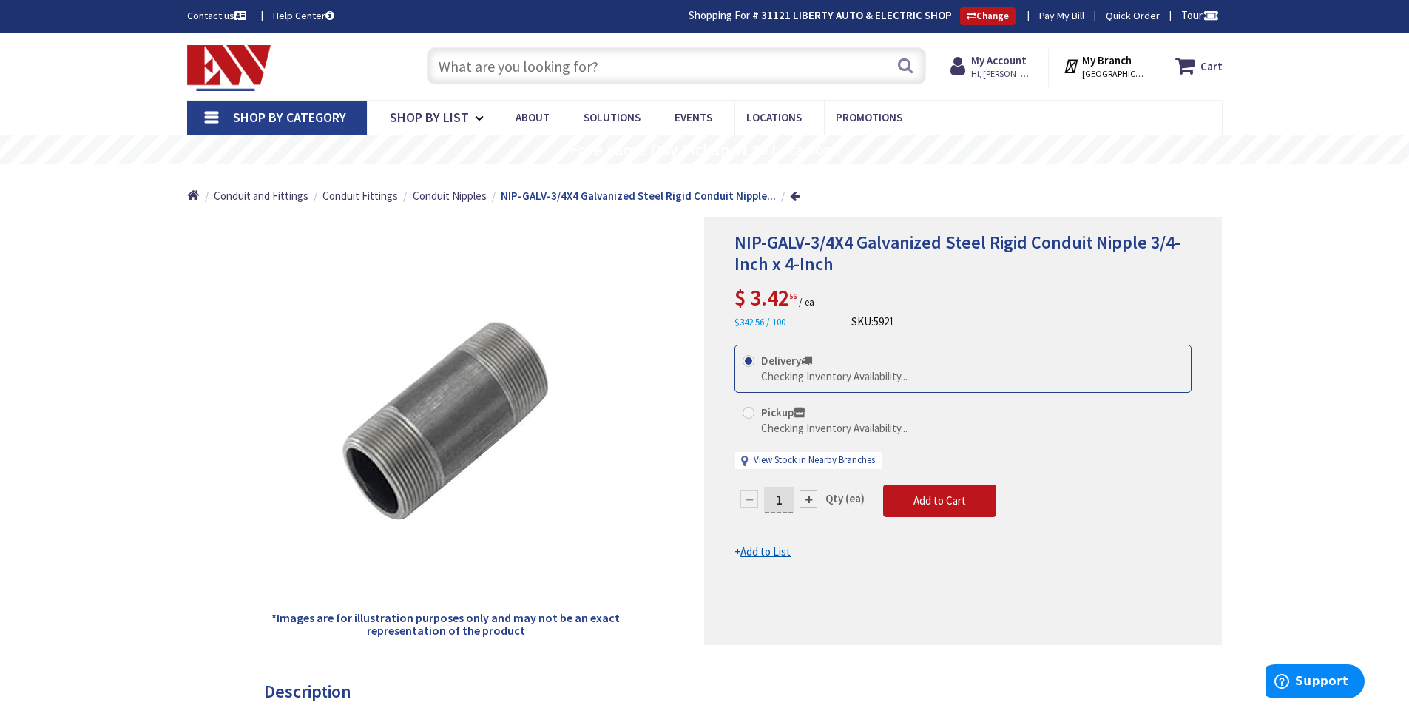
drag, startPoint x: 788, startPoint y: 507, endPoint x: 751, endPoint y: 509, distance: 37.0
click at [752, 509] on div "1" at bounding box center [778, 499] width 89 height 30
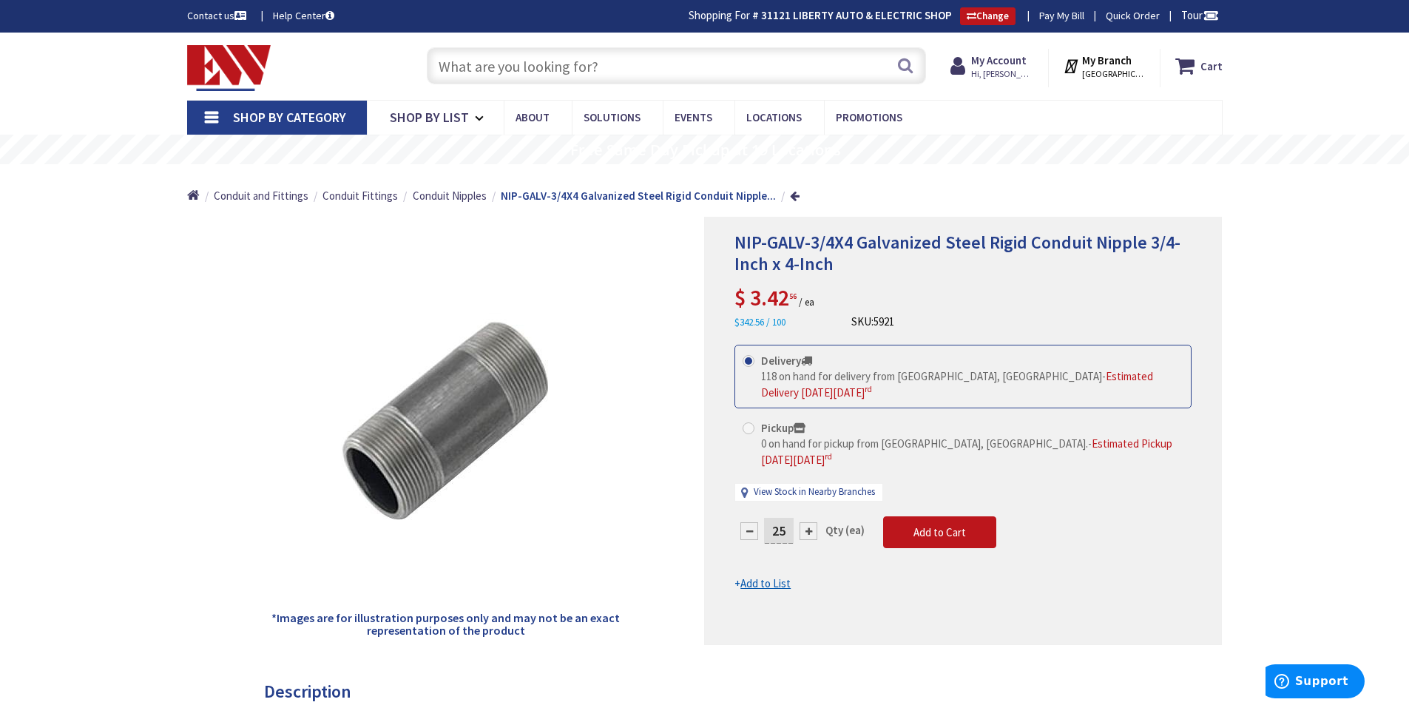
type input "25"
click at [1063, 590] on div "NIP-GALV-3/4X4 Galvanized Steel Rigid Conduit Nipple 3/4-Inch x 4-Inch $ 3.42 5…" at bounding box center [963, 431] width 518 height 428
click at [934, 525] on span "Add to Cart" at bounding box center [939, 532] width 53 height 14
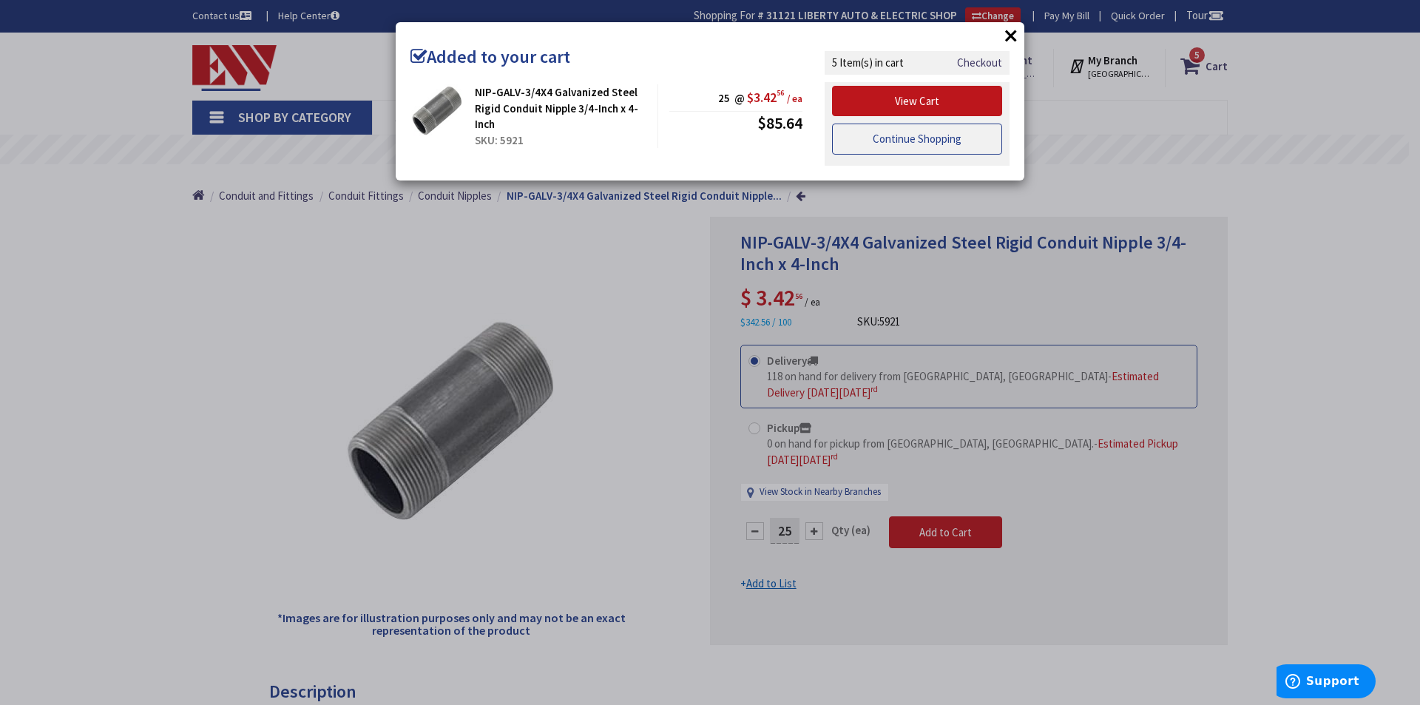
click at [923, 143] on link "Continue Shopping" at bounding box center [917, 139] width 170 height 31
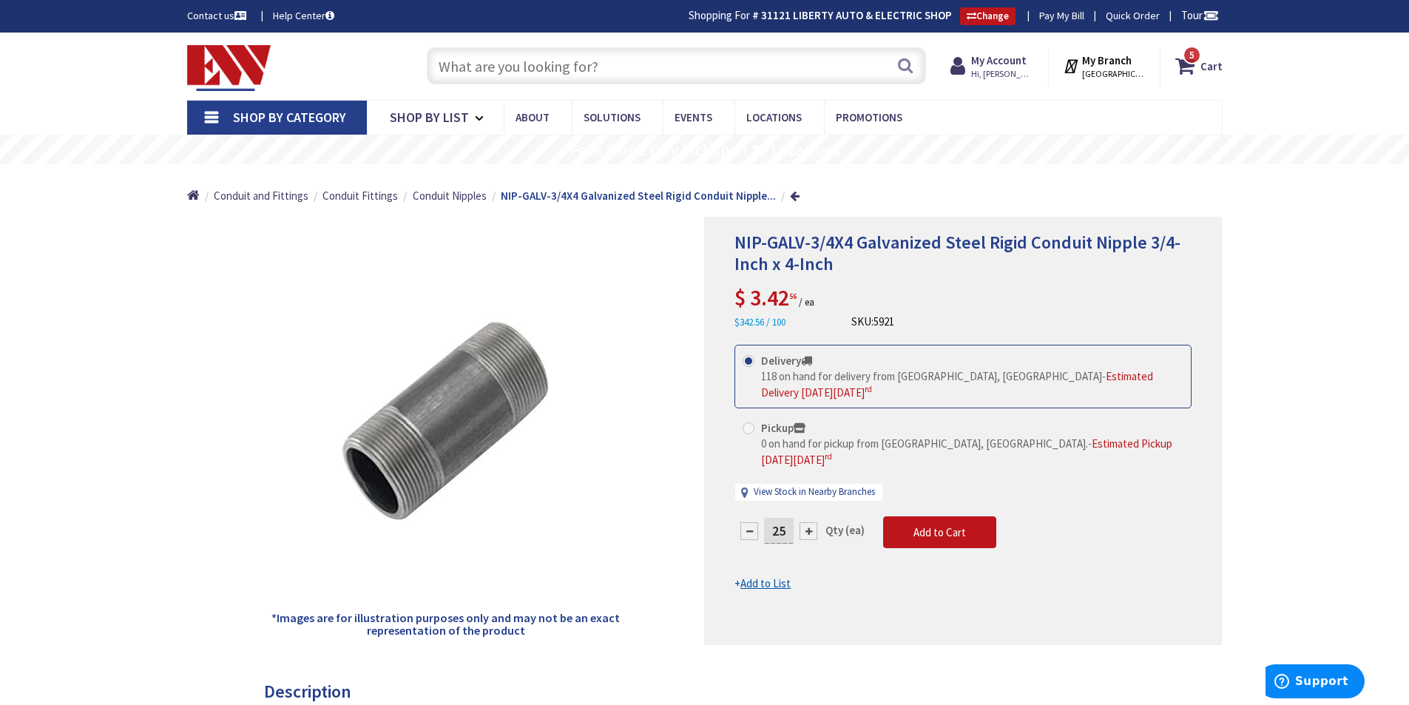
click at [552, 69] on input "text" at bounding box center [676, 65] width 499 height 37
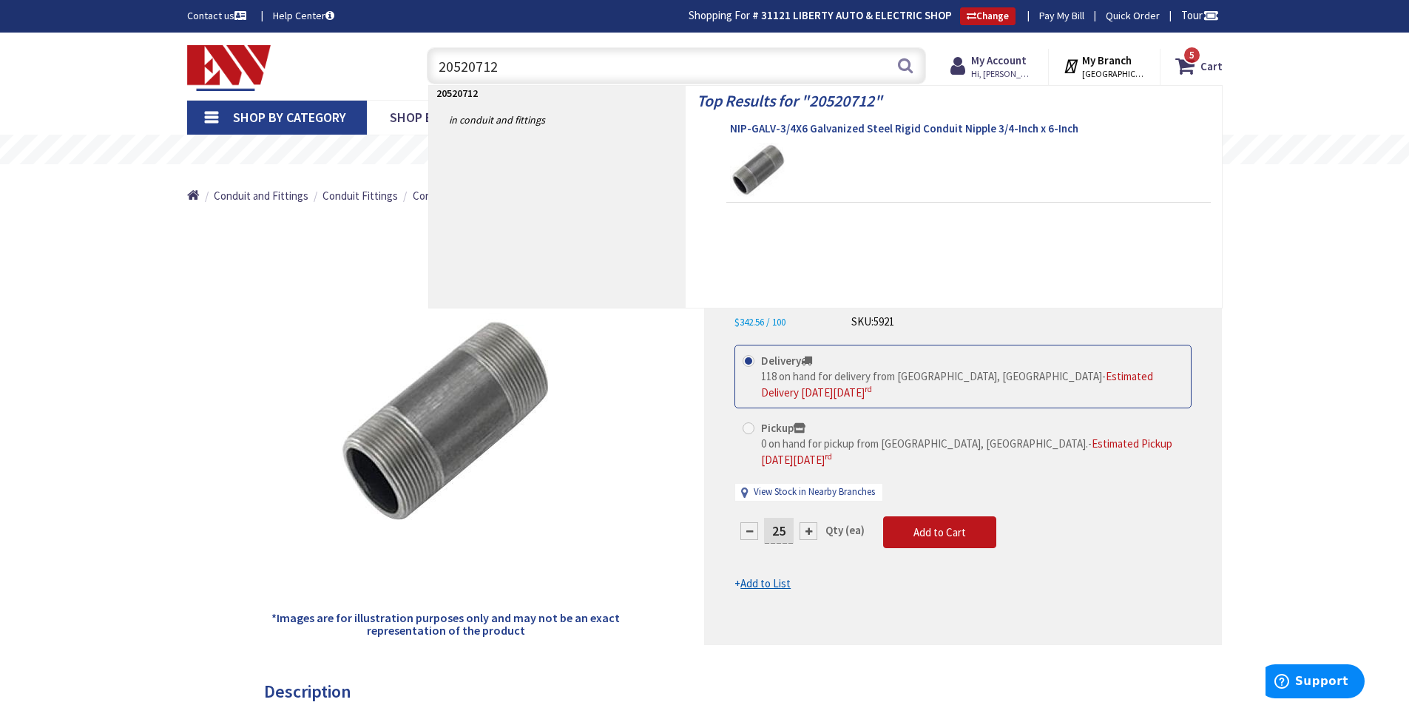
type input "20520712"
click at [1041, 129] on span "NIP-GALV-3/4X6 Galvanized Steel Rigid Conduit Nipple 3/4-Inch x 6-Inch" at bounding box center [968, 128] width 477 height 15
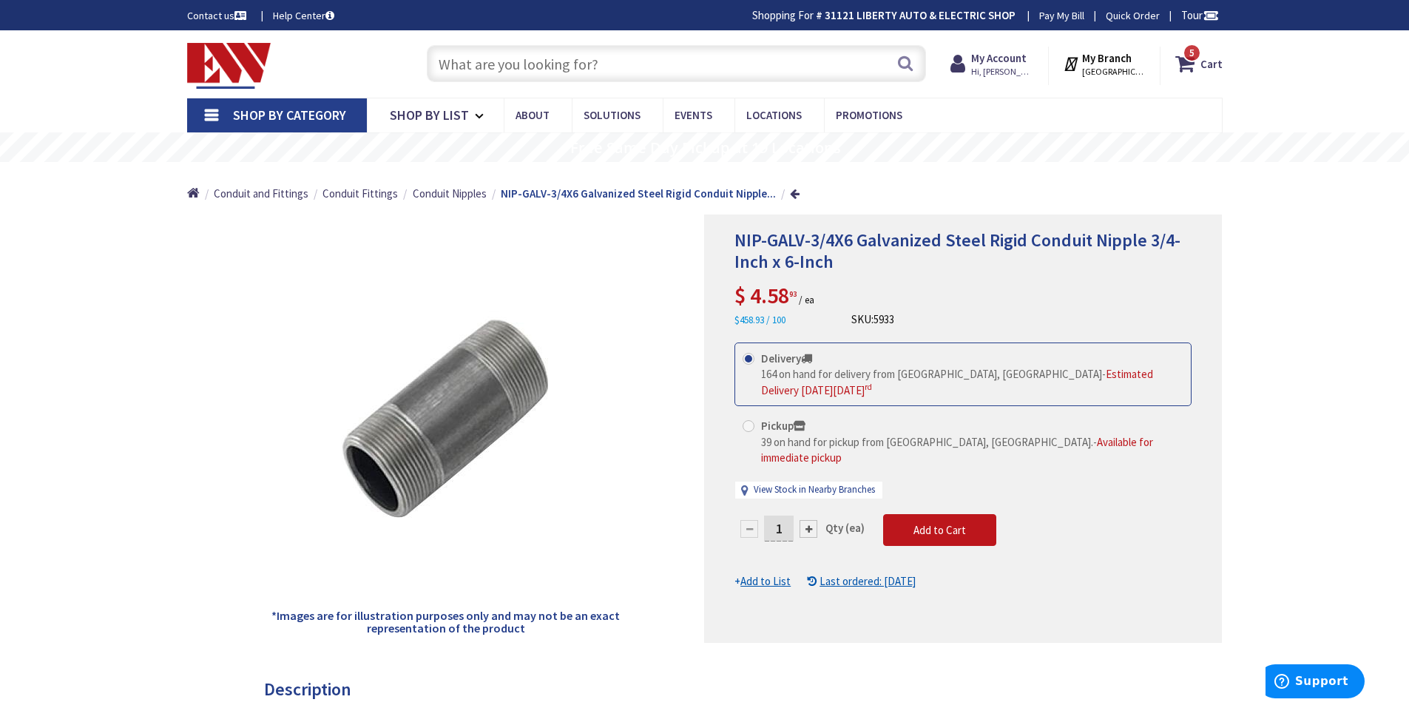
click at [782, 515] on input "1" at bounding box center [779, 528] width 30 height 26
drag, startPoint x: 782, startPoint y: 509, endPoint x: 773, endPoint y: 509, distance: 8.9
click at [773, 515] on input "1" at bounding box center [779, 528] width 30 height 26
type input "25"
click at [1018, 612] on div "NIP-GALV-3/4X6 Galvanized Steel Rigid Conduit Nipple 3/4-Inch x 6-Inch $ 4.58 9…" at bounding box center [963, 428] width 518 height 428
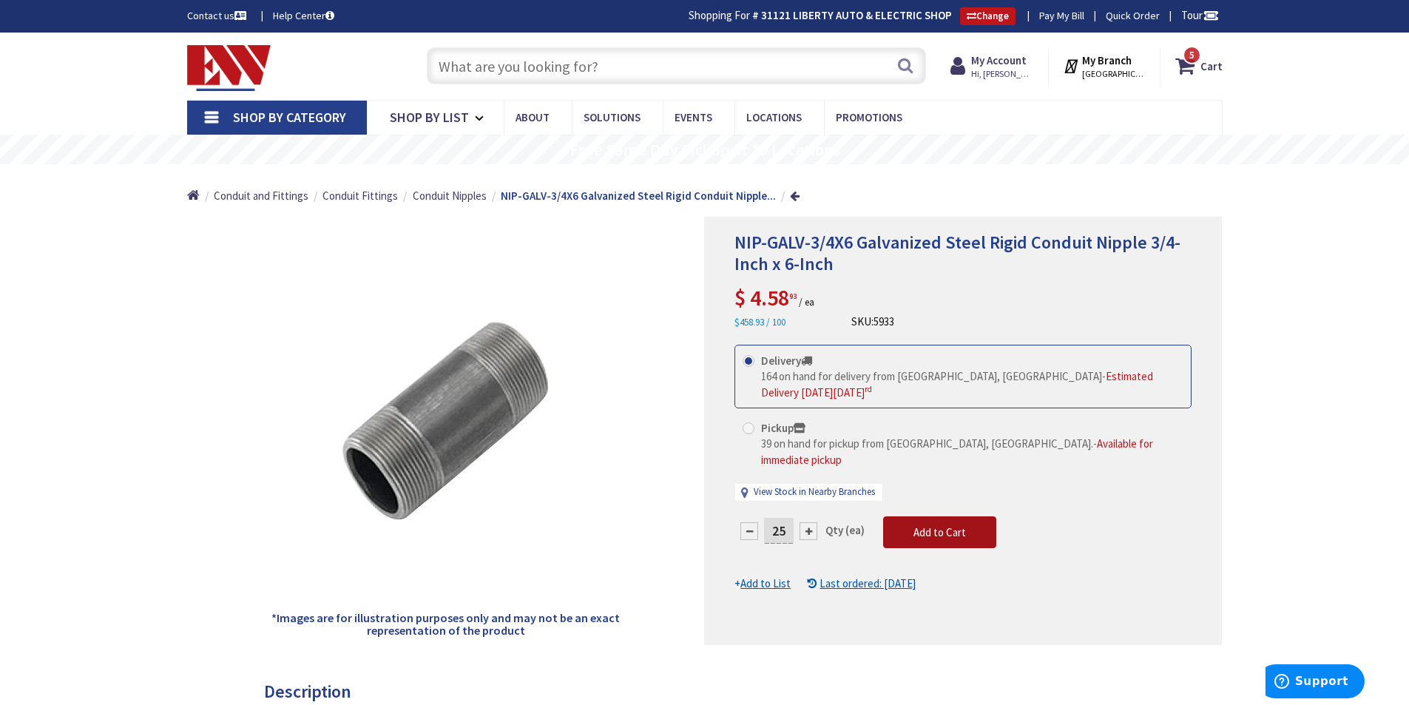
click at [958, 525] on span "Add to Cart" at bounding box center [939, 532] width 53 height 14
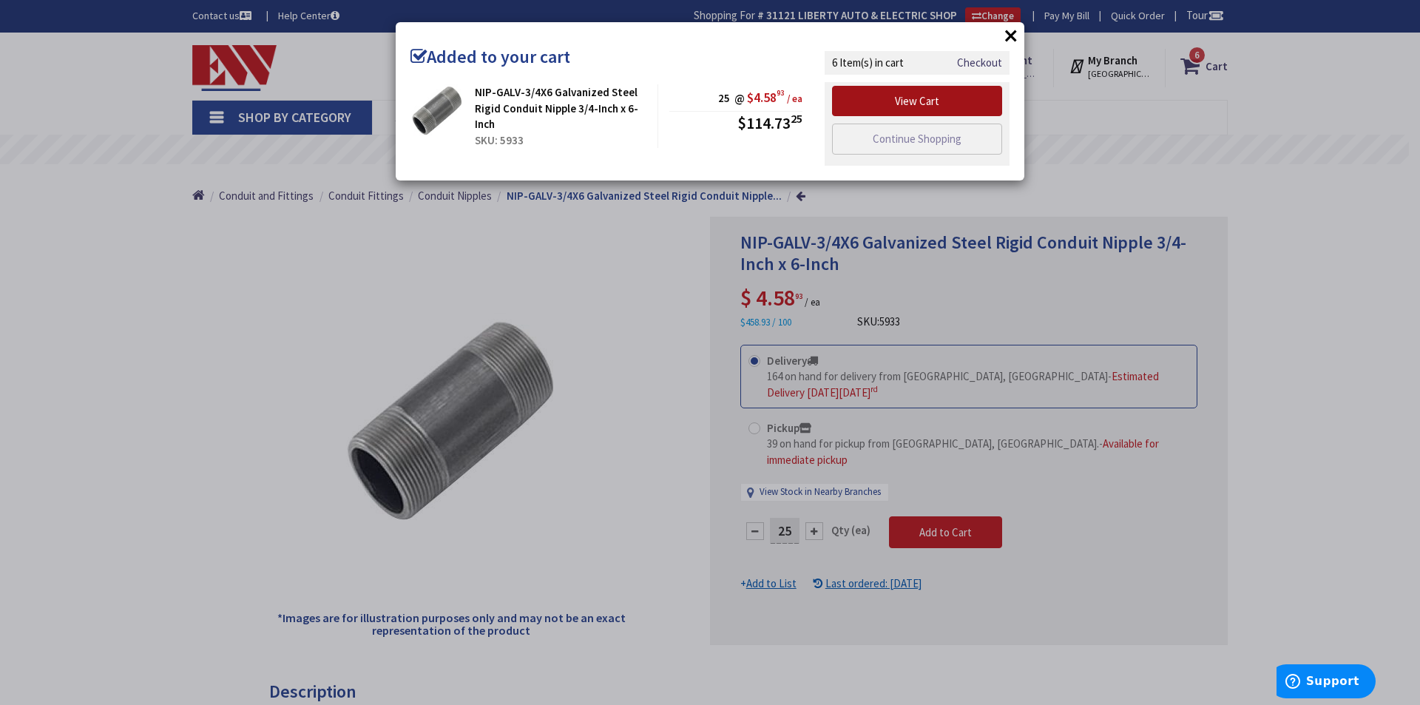
click at [901, 98] on link "View Cart" at bounding box center [917, 101] width 170 height 31
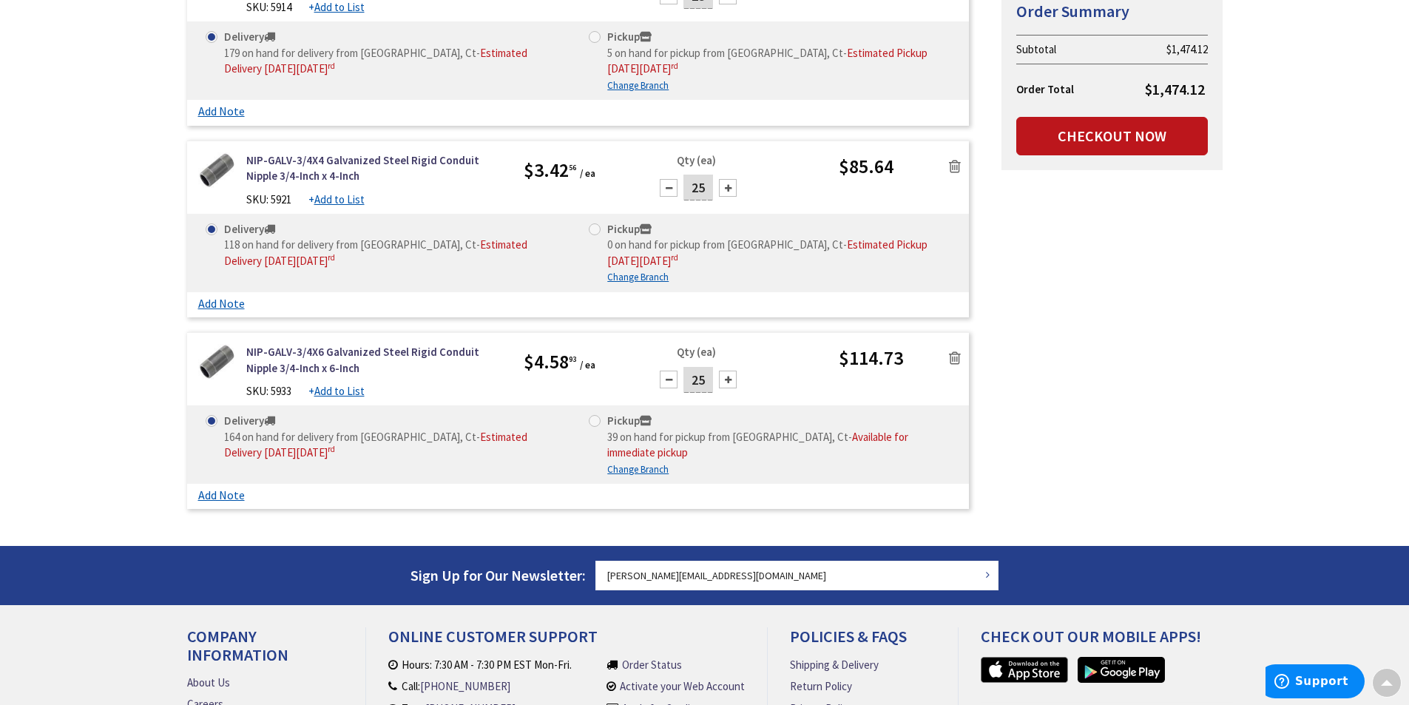
scroll to position [961, 0]
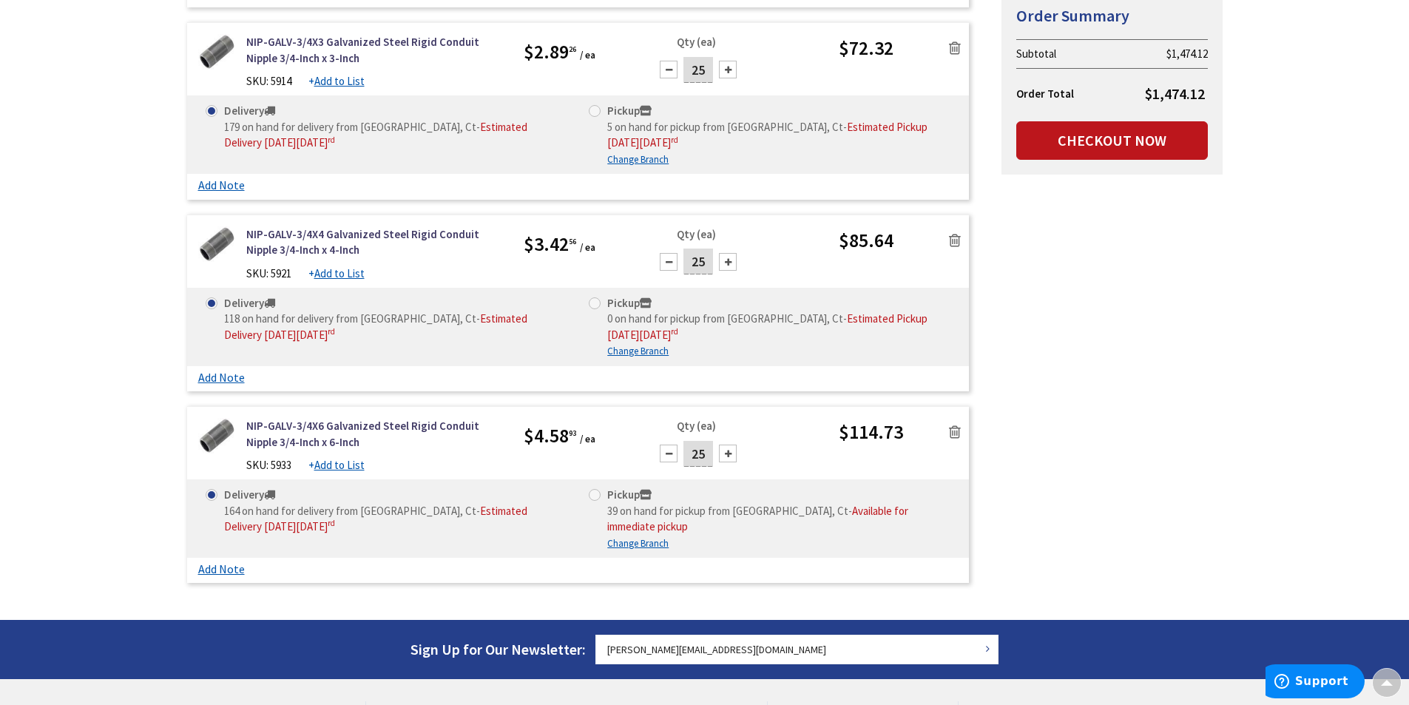
click at [69, 391] on div "Skip to Content Toggle Nav Search 6 6 6 items Cart My Cart" at bounding box center [704, 15] width 1409 height 1889
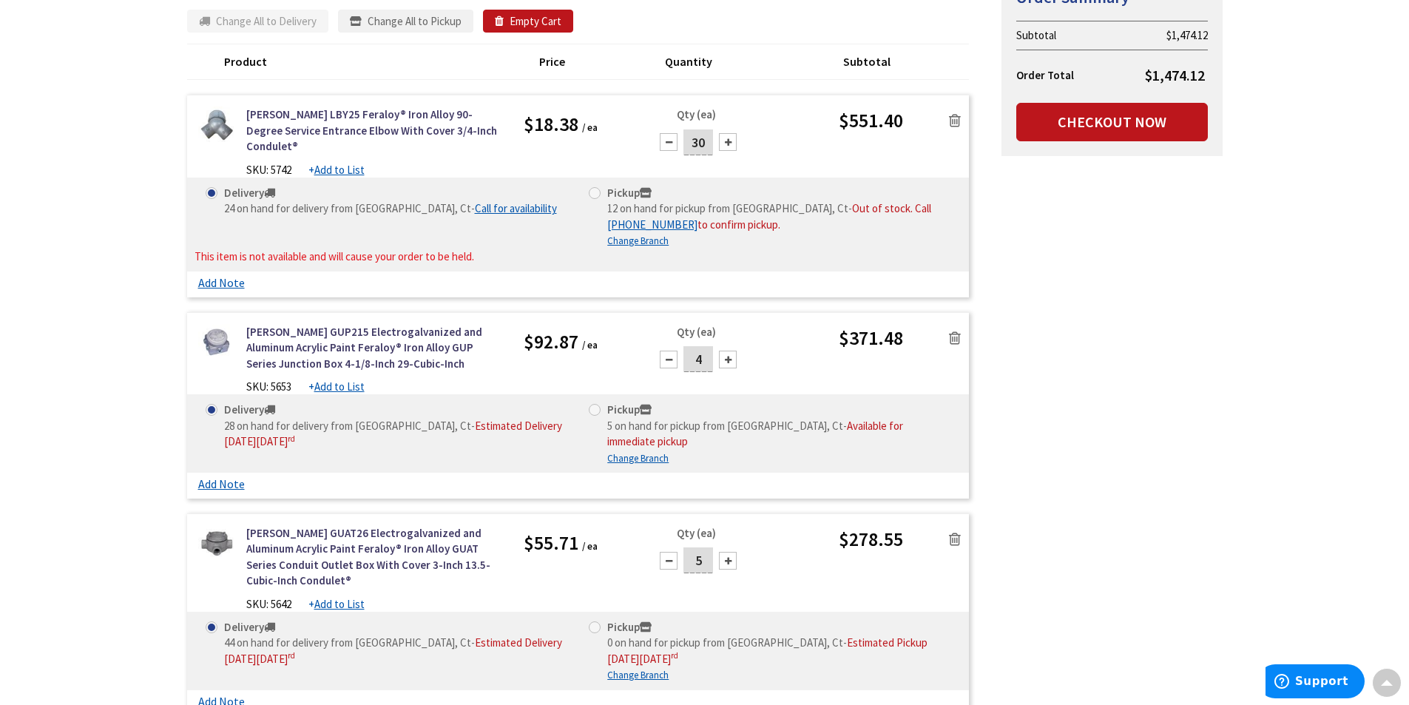
scroll to position [222, 0]
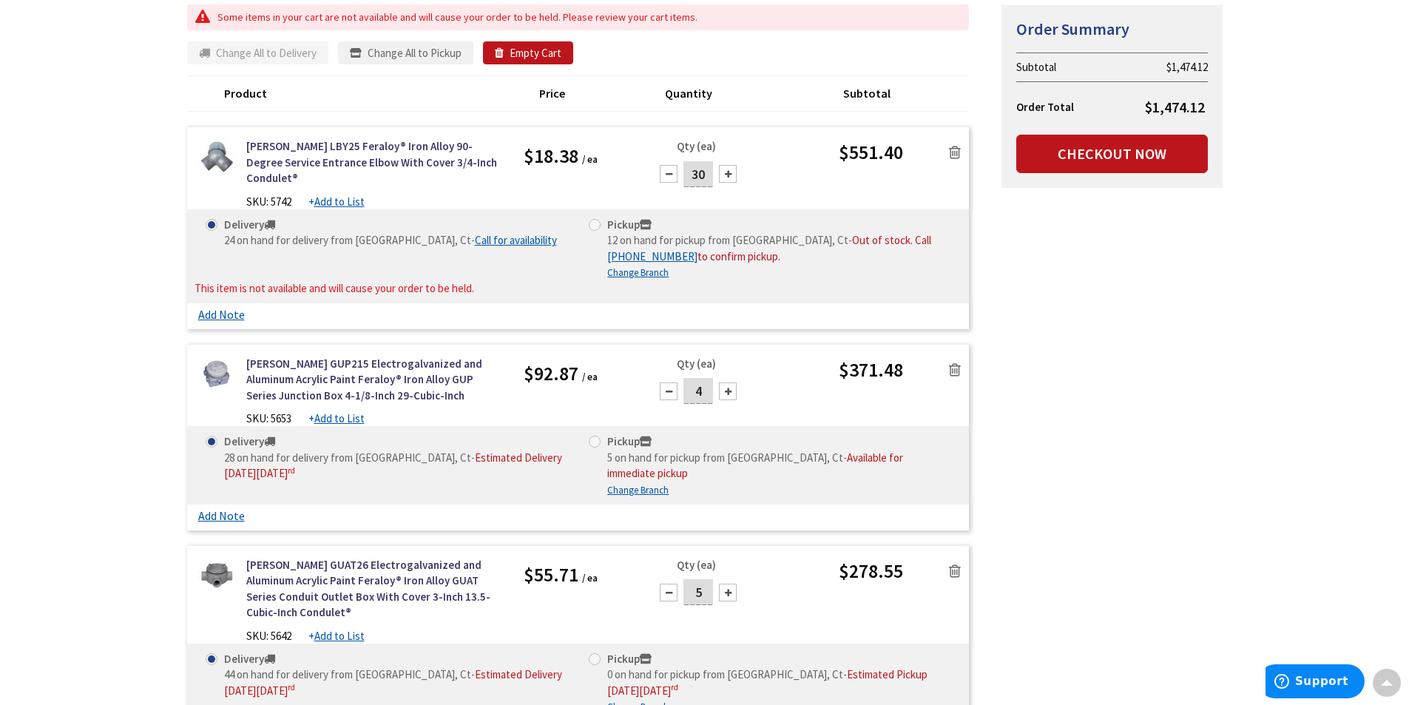
drag, startPoint x: 708, startPoint y: 175, endPoint x: 691, endPoint y: 172, distance: 16.4
click at [692, 172] on input "30" at bounding box center [698, 174] width 30 height 26
type input "24"
click at [913, 260] on div "Delivery 24 on hand for delivery from Middletown, Ct - Call for availability Pi…" at bounding box center [578, 256] width 782 height 94
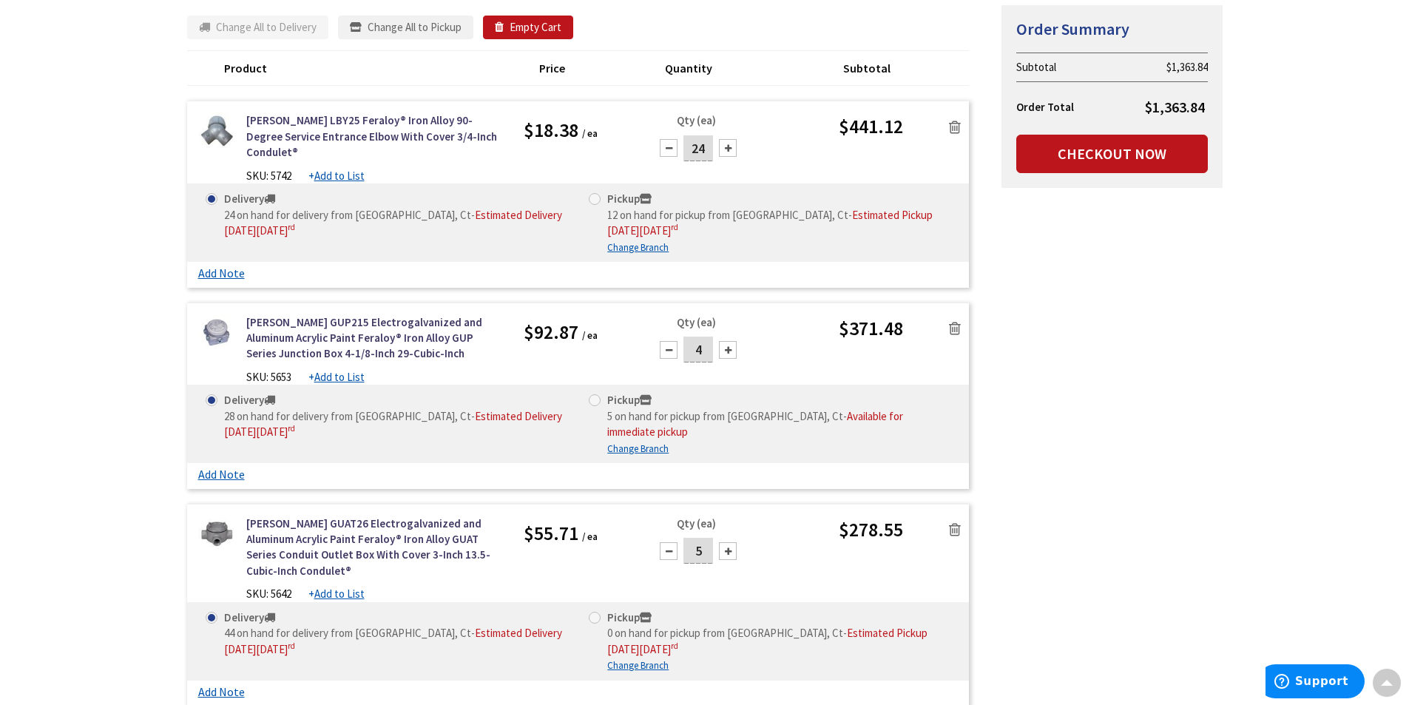
click at [1123, 305] on div "Summary Order Summary Subtotal $1,363.84 Order Total $1,363.84 Checkout Now Som…" at bounding box center [705, 646] width 1058 height 1284
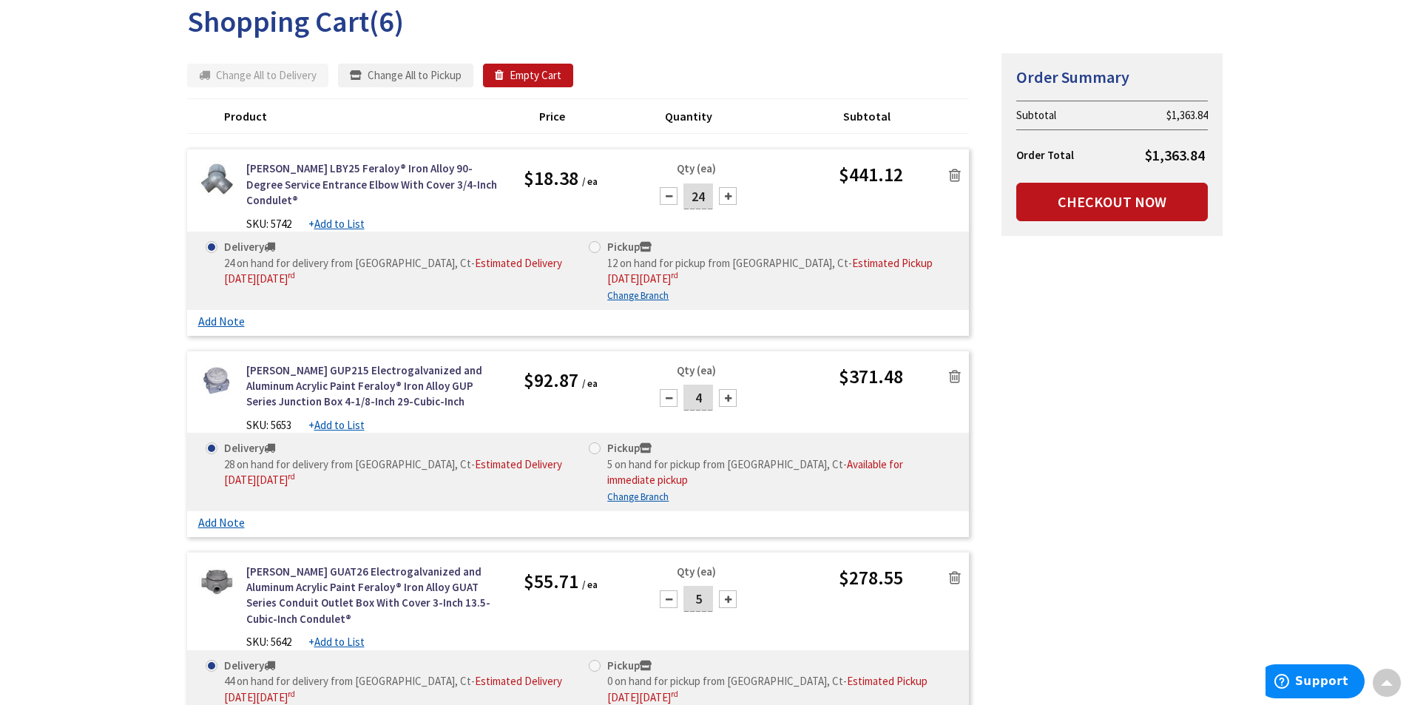
scroll to position [148, 0]
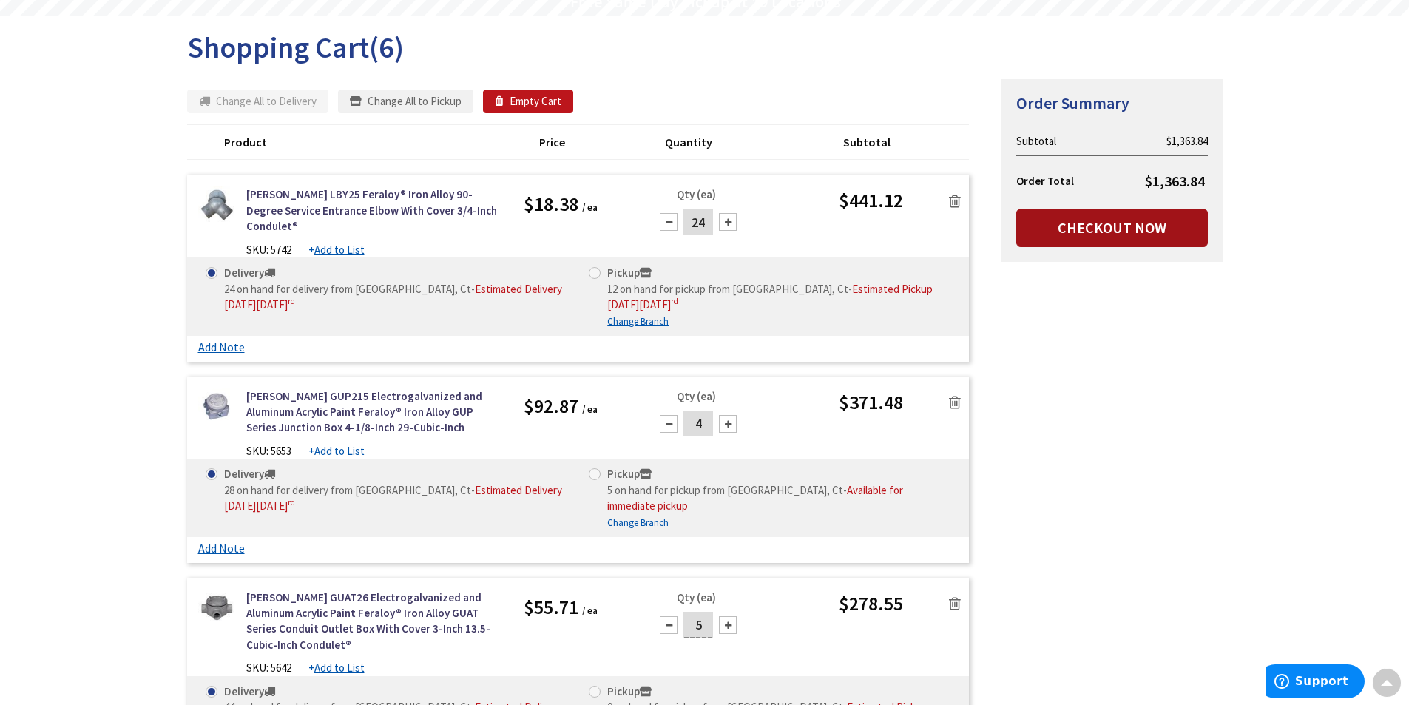
click at [1089, 224] on link "Checkout Now" at bounding box center [1112, 228] width 192 height 38
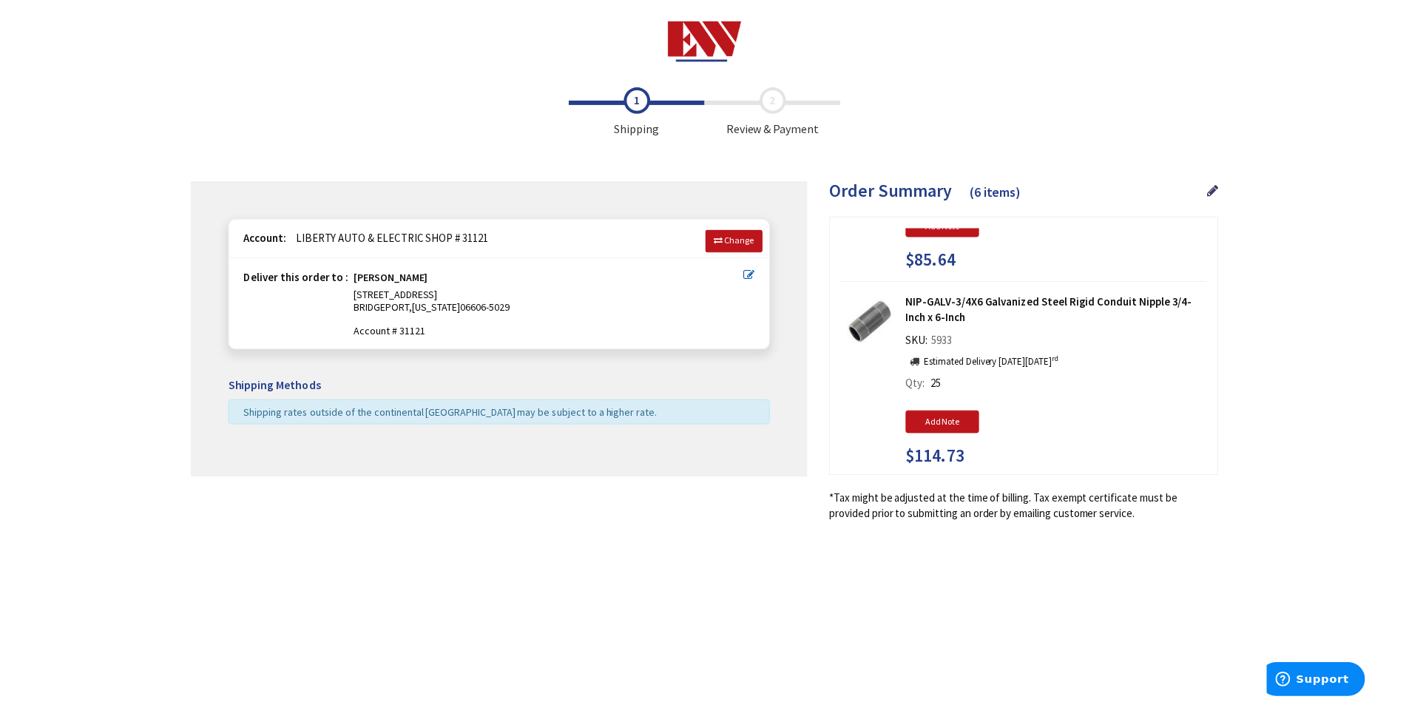
scroll to position [981, 0]
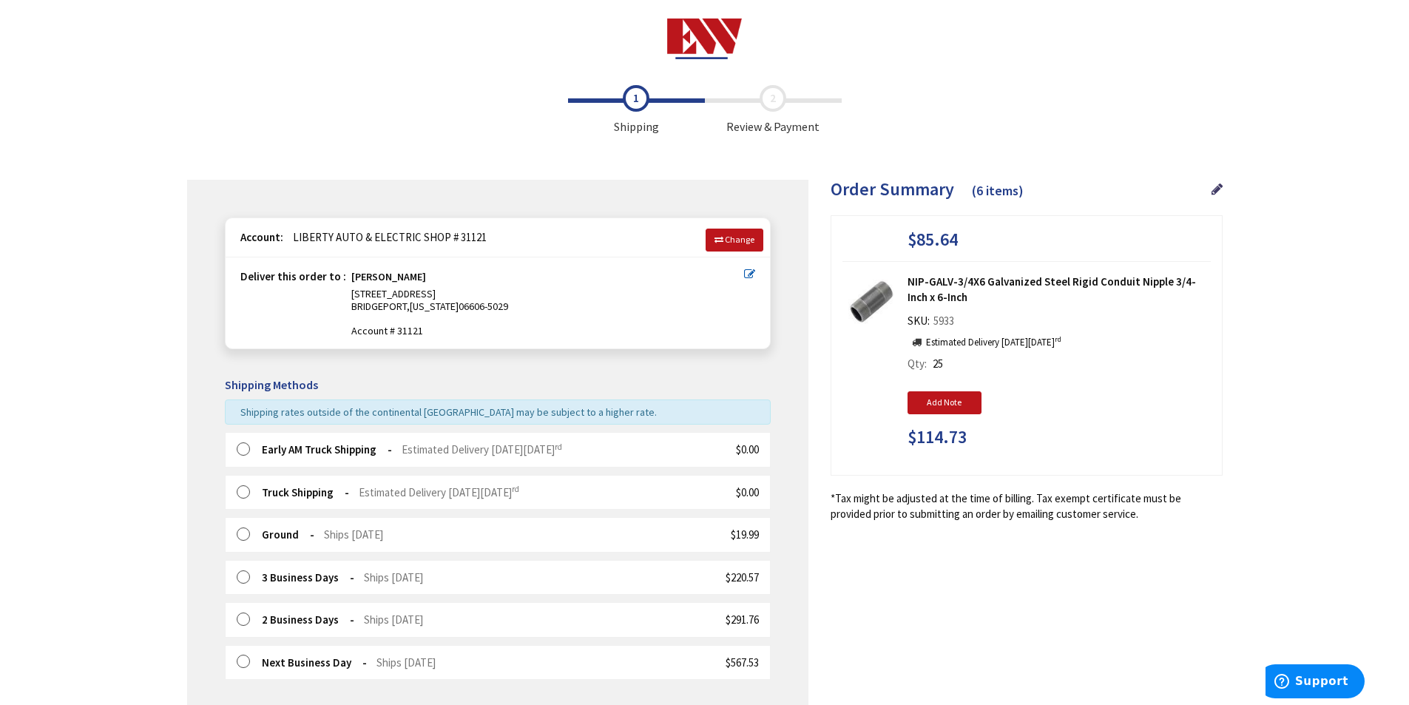
click at [240, 450] on label at bounding box center [248, 449] width 23 height 15
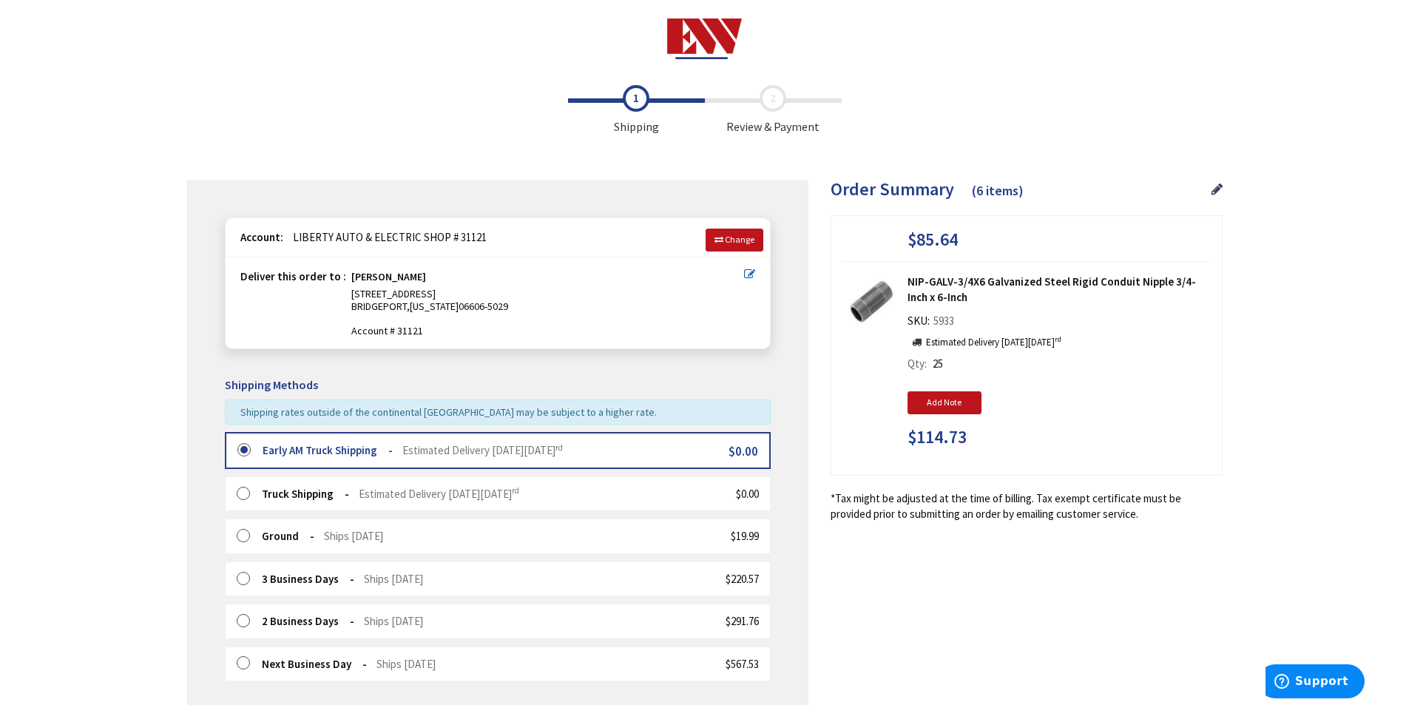
click at [204, 324] on div "Some items on your order are not available and will cause your order to be held…" at bounding box center [497, 605] width 621 height 850
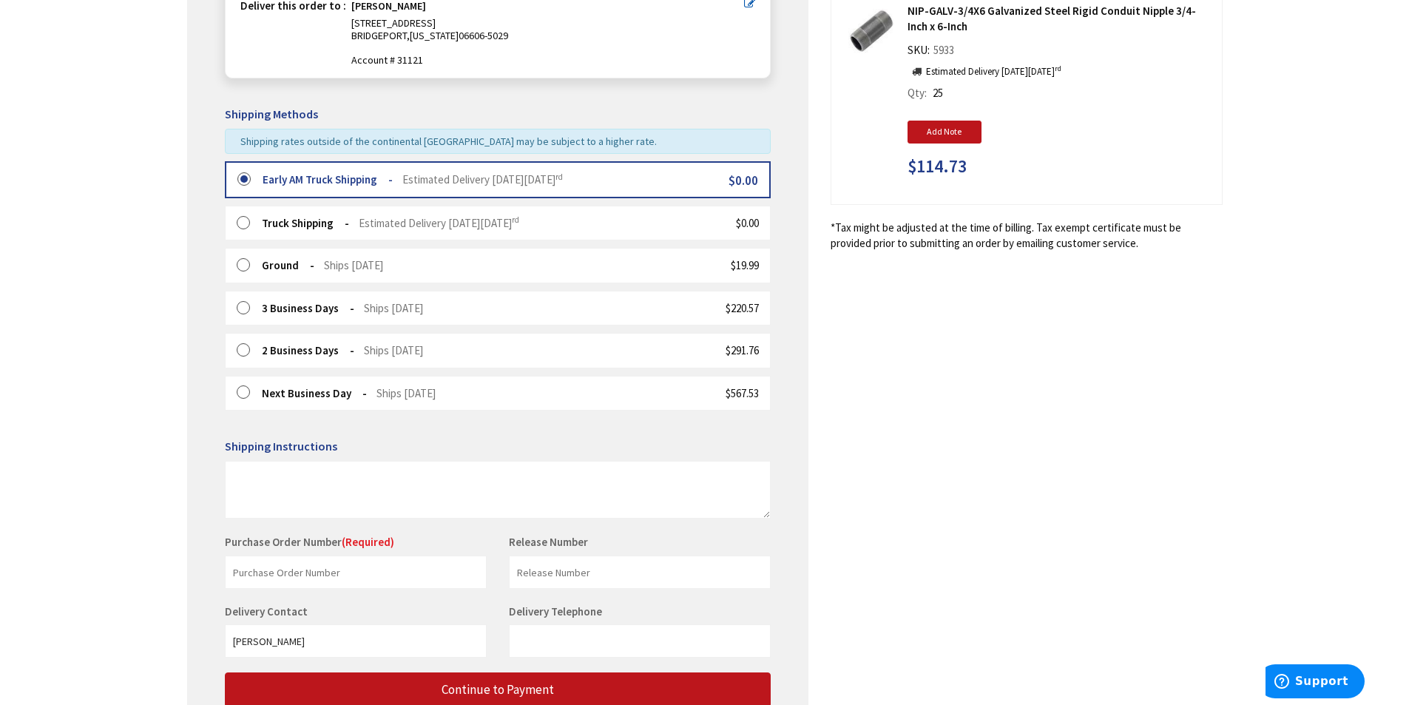
scroll to position [388, 0]
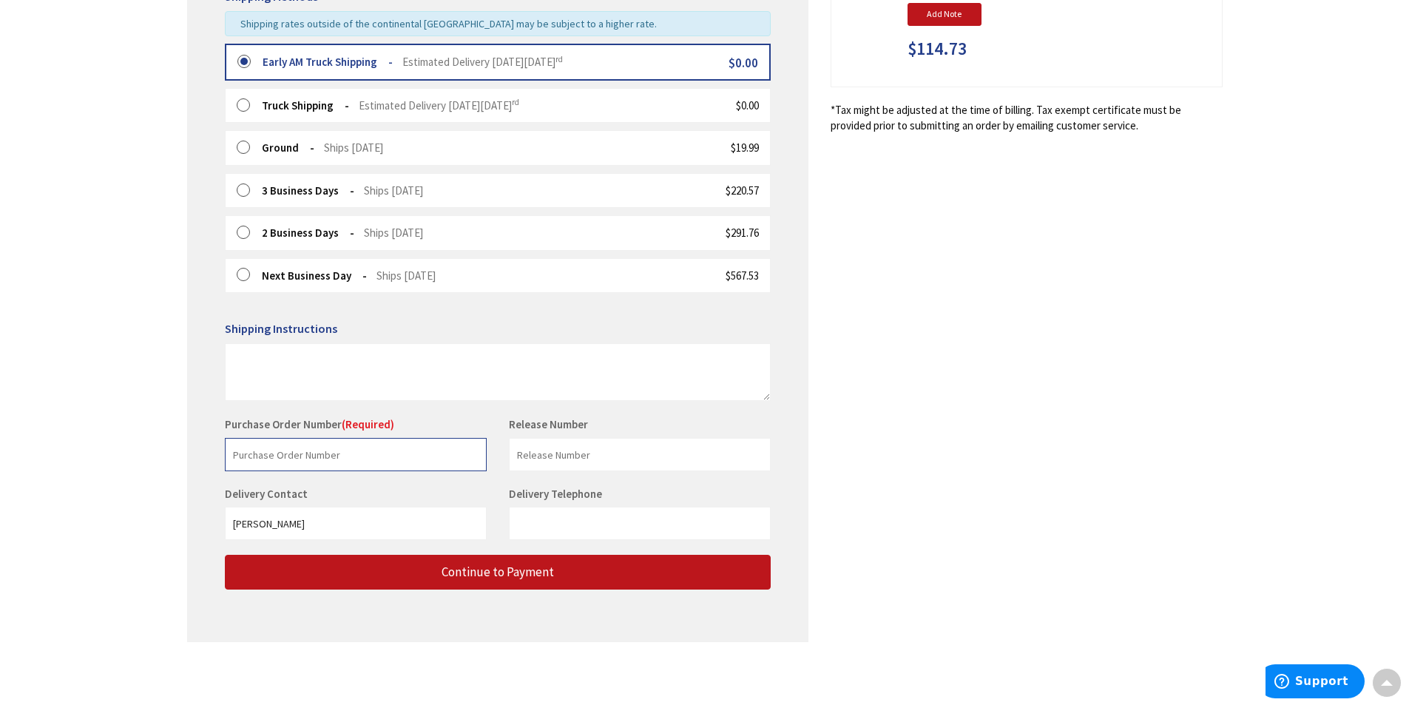
click at [339, 456] on input "text" at bounding box center [356, 454] width 262 height 33
type input "1396"
click at [79, 523] on div "Toggle Nav Checkout Shipping Review & Payment Estimated Total $1,363.84 6 Some …" at bounding box center [704, 158] width 1409 height 1093
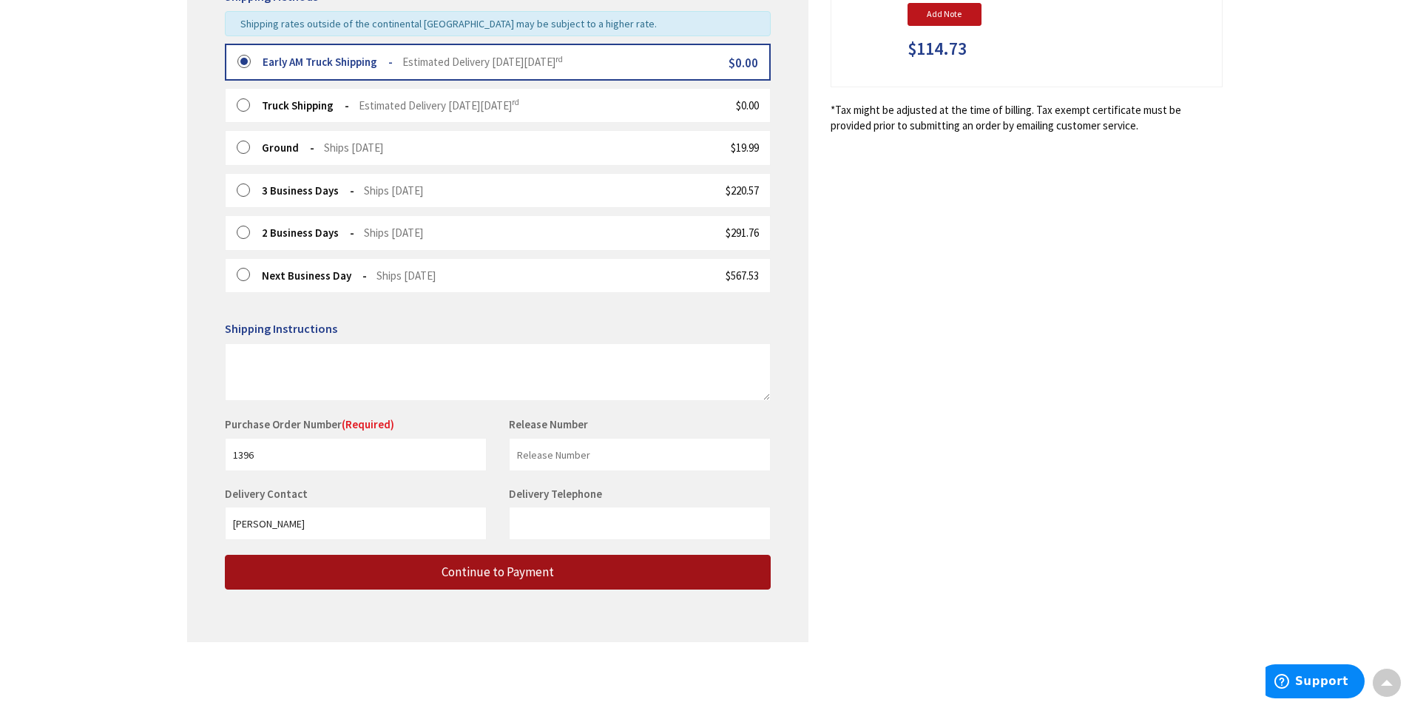
click at [523, 581] on button "Continue to Payment" at bounding box center [498, 572] width 546 height 35
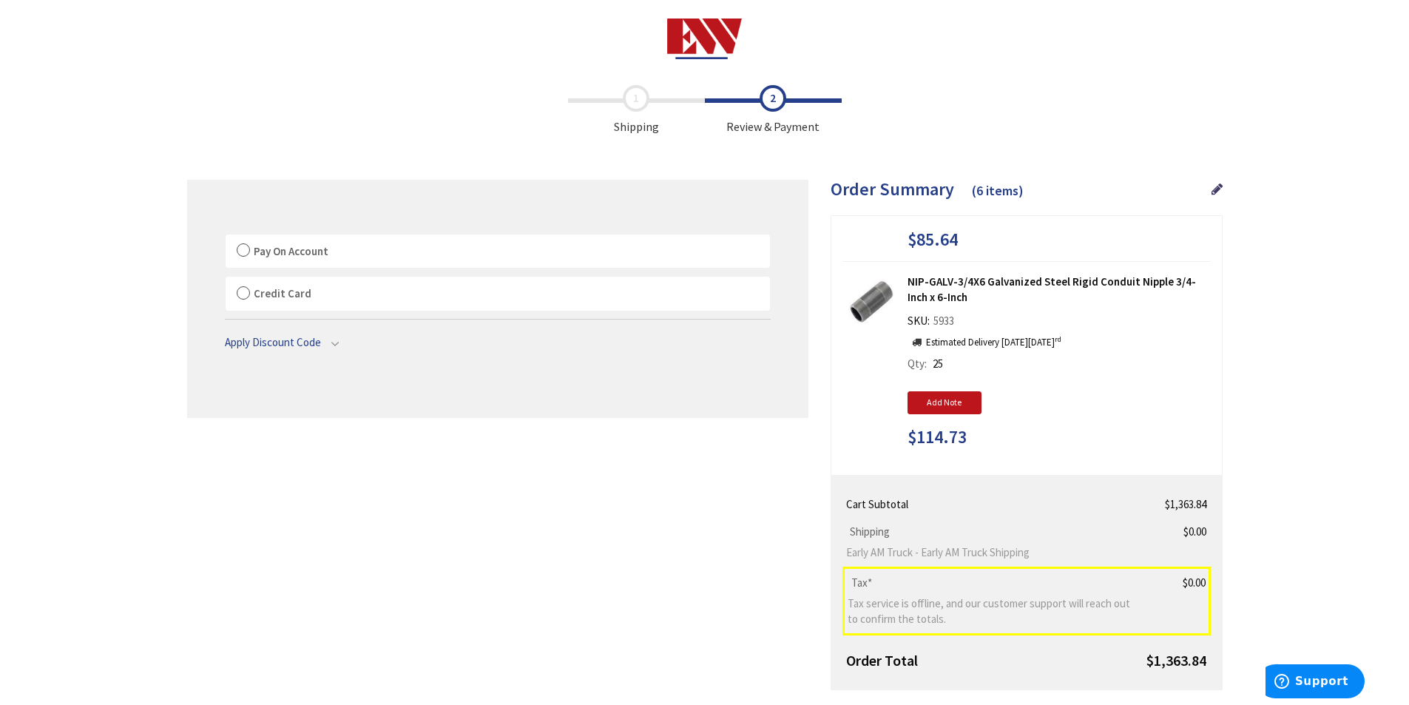
click at [243, 254] on label "Pay On Account" at bounding box center [498, 251] width 544 height 34
click at [226, 237] on input "Pay On Account" at bounding box center [226, 237] width 0 height 0
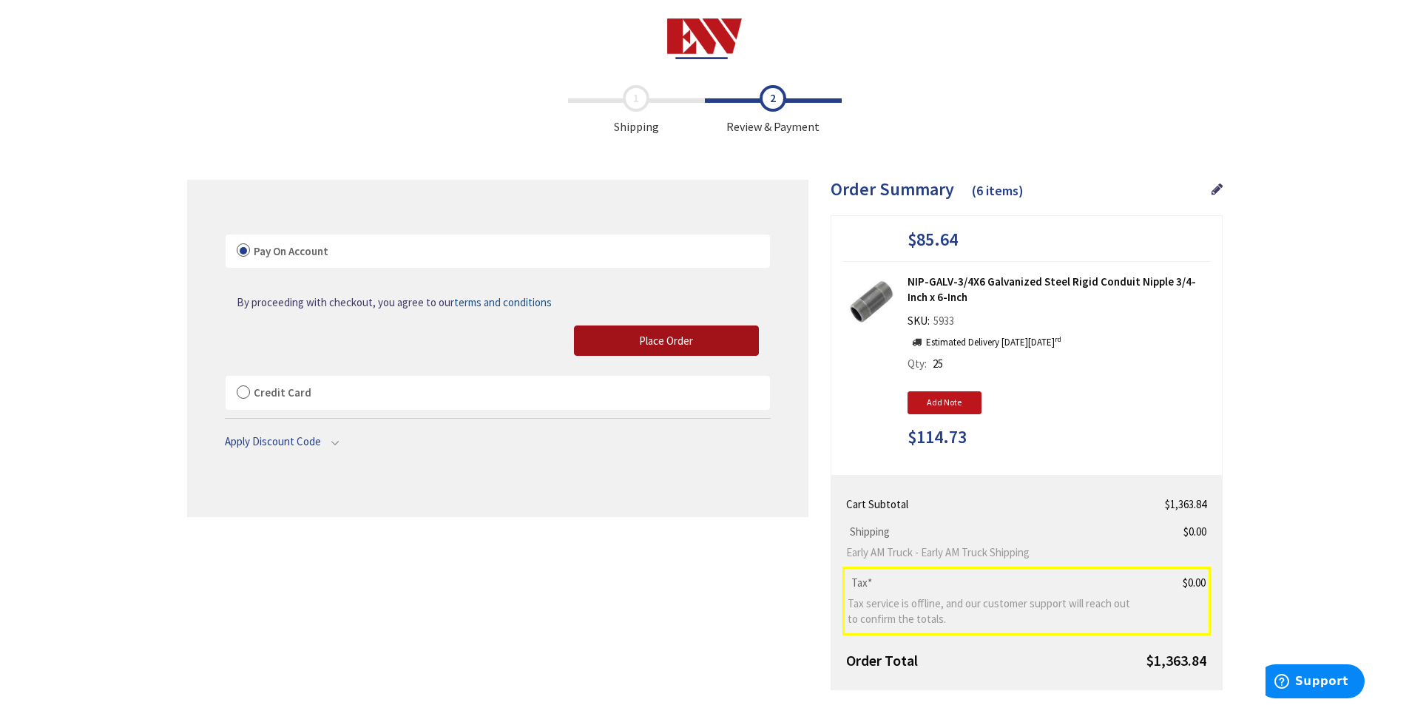
click at [650, 340] on span "Place Order" at bounding box center [666, 341] width 54 height 14
